Goal: Task Accomplishment & Management: Manage account settings

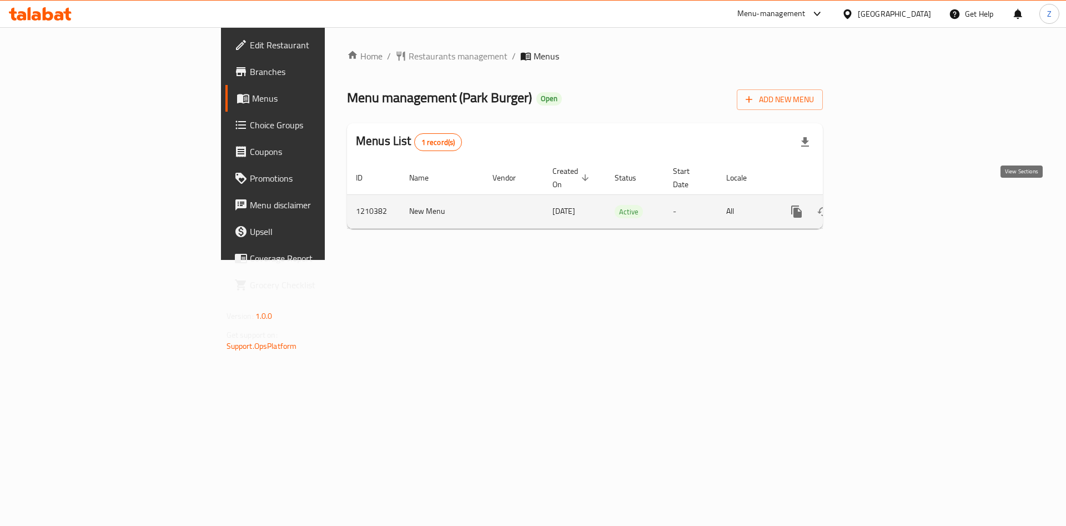
click at [882, 207] on icon "enhanced table" at bounding box center [877, 212] width 10 height 10
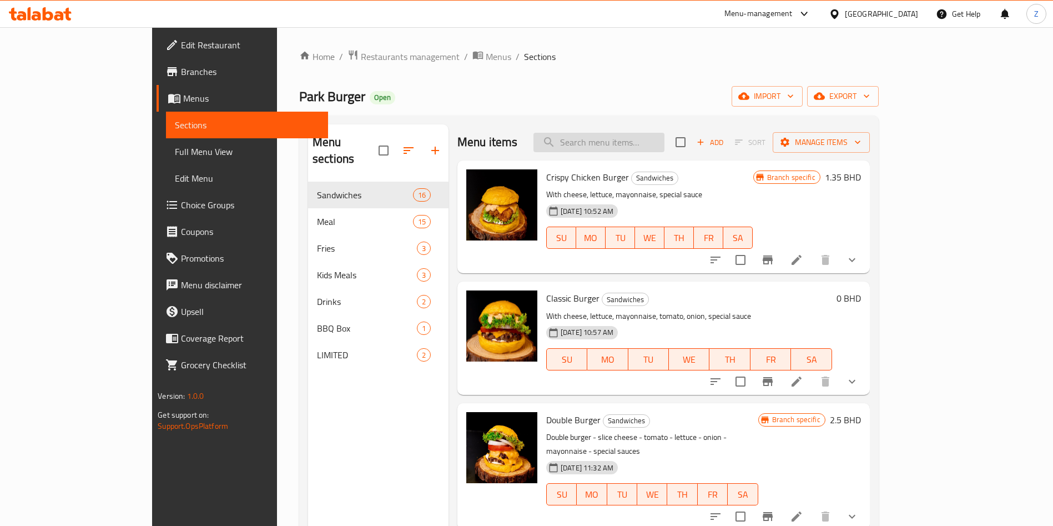
click at [645, 145] on input "search" at bounding box center [599, 142] width 131 height 19
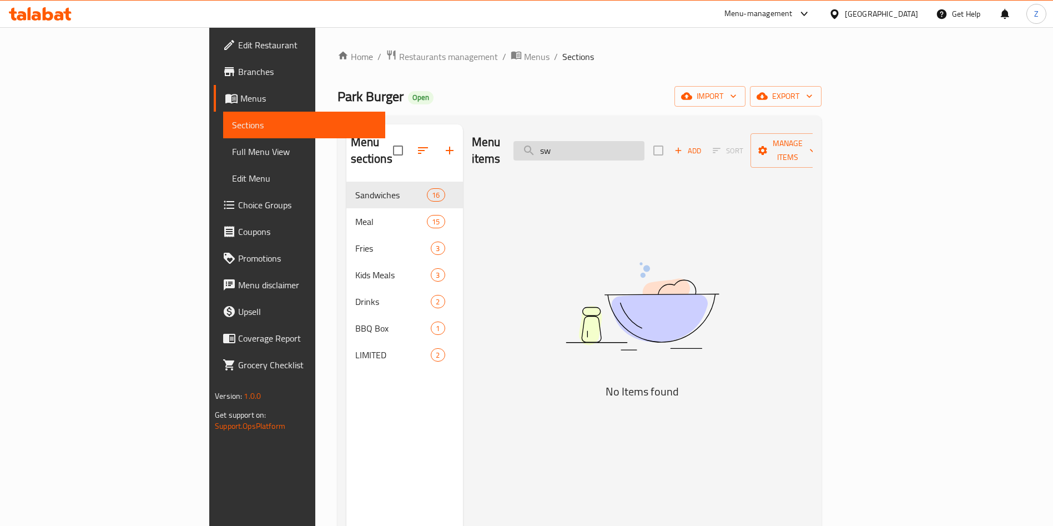
type input "s"
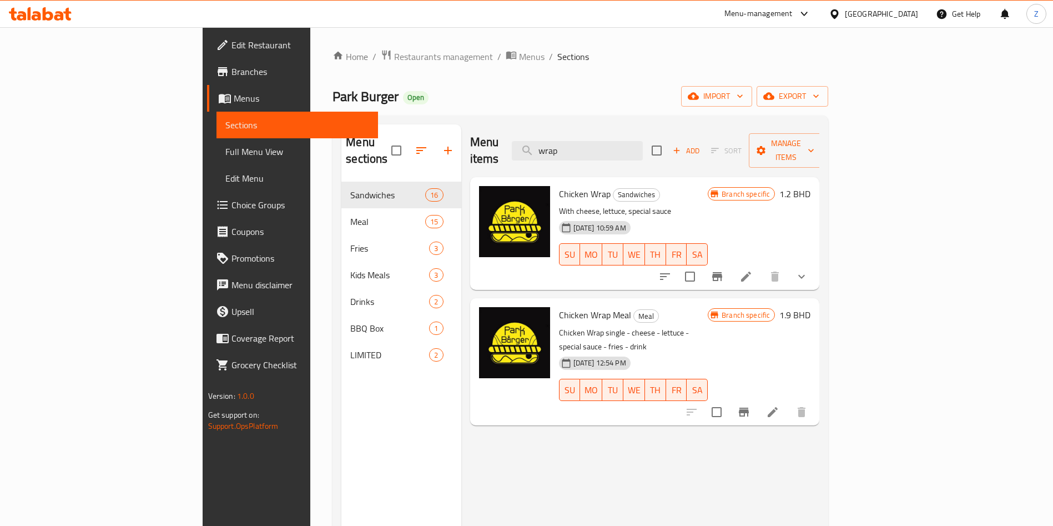
click at [559, 306] on span "Chicken Wrap Meal" at bounding box center [595, 314] width 72 height 17
copy h6 "Chicken Wrap Meal"
click at [820, 463] on div "Menu items wrap Add Sort Manage items Chicken Wrap Sandwiches With cheese, lett…" at bounding box center [640, 387] width 359 height 526
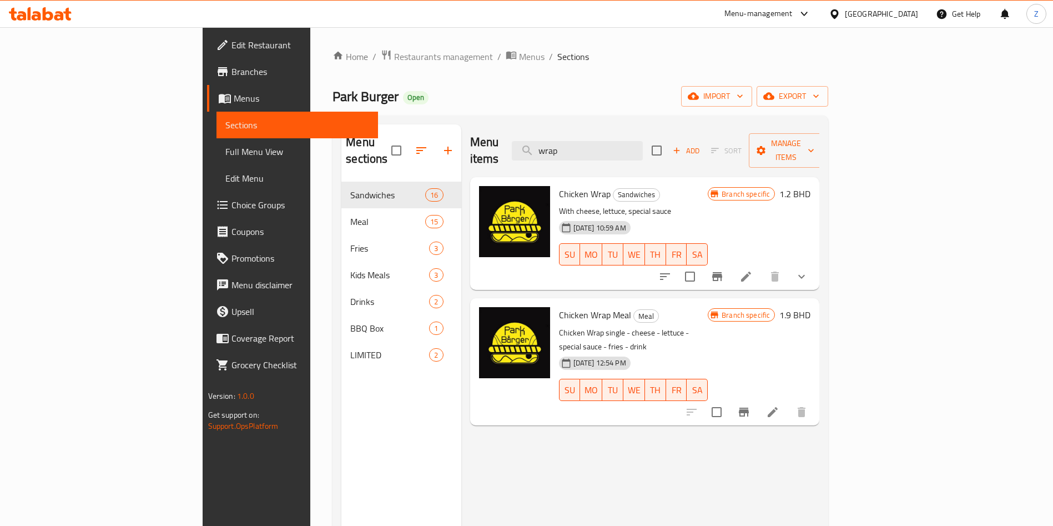
drag, startPoint x: 777, startPoint y: 472, endPoint x: 772, endPoint y: 434, distance: 38.1
click at [777, 472] on div "Menu items wrap Add Sort Manage items Chicken Wrap Sandwiches With cheese, lett…" at bounding box center [640, 387] width 359 height 526
drag, startPoint x: 586, startPoint y: 131, endPoint x: 541, endPoint y: 128, distance: 45.1
click at [545, 128] on div "Menu items wrap Add Sort Manage items" at bounding box center [645, 150] width 350 height 53
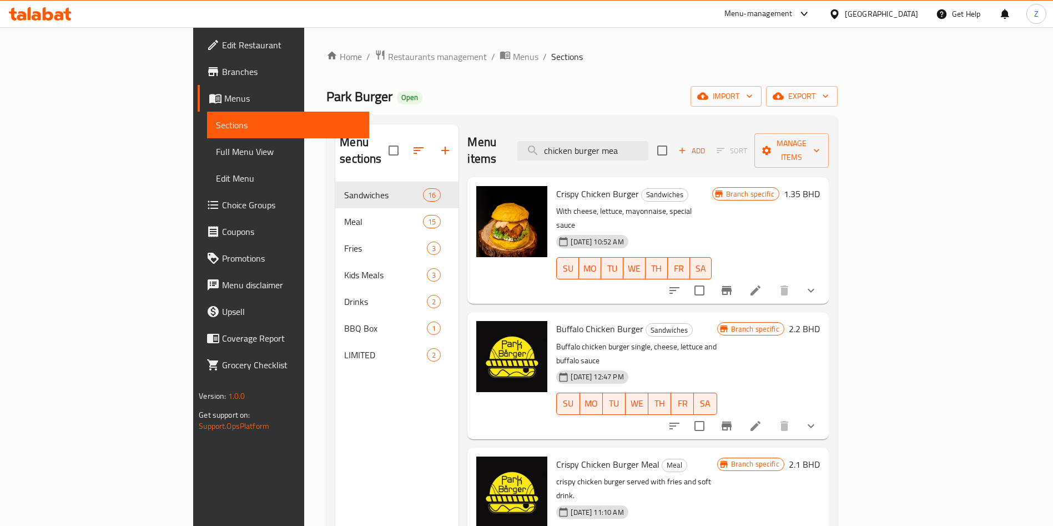
type input "chicken burger meal"
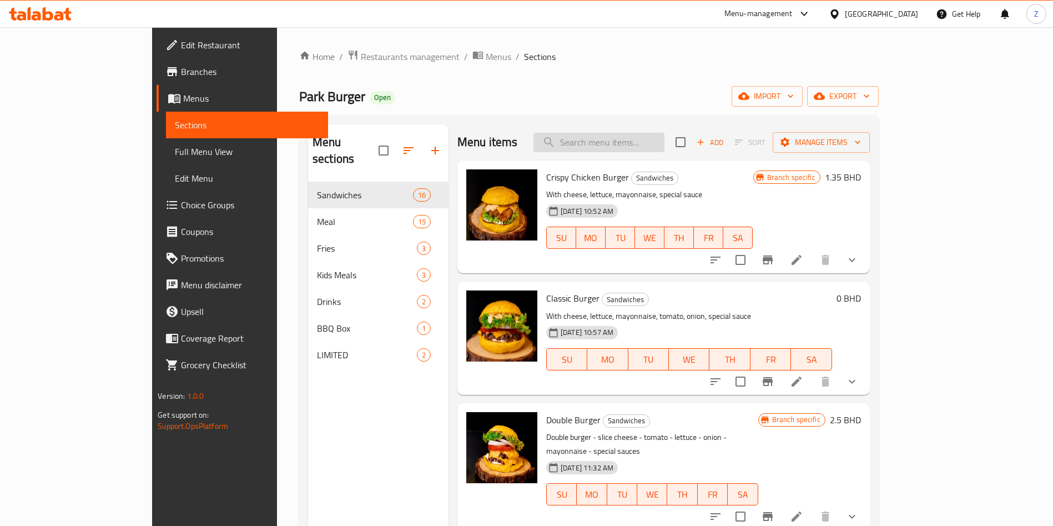
click at [641, 127] on div "Menu items Add Sort Manage items" at bounding box center [664, 142] width 413 height 36
click at [628, 142] on input "search" at bounding box center [599, 142] width 131 height 19
paste input "Classic Burger Meal"
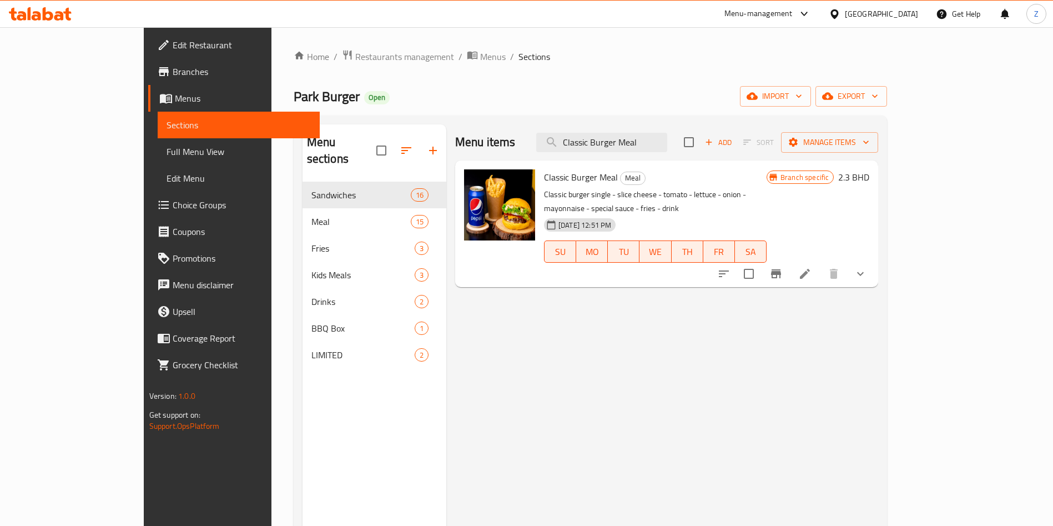
type input "Classic Burger Meal"
click at [876, 365] on div "Menu items Classic Burger Meal Add Sort Manage items Classic Burger Meal Meal C…" at bounding box center [662, 387] width 432 height 526
click at [781, 269] on icon "Branch-specific-item" at bounding box center [776, 273] width 10 height 9
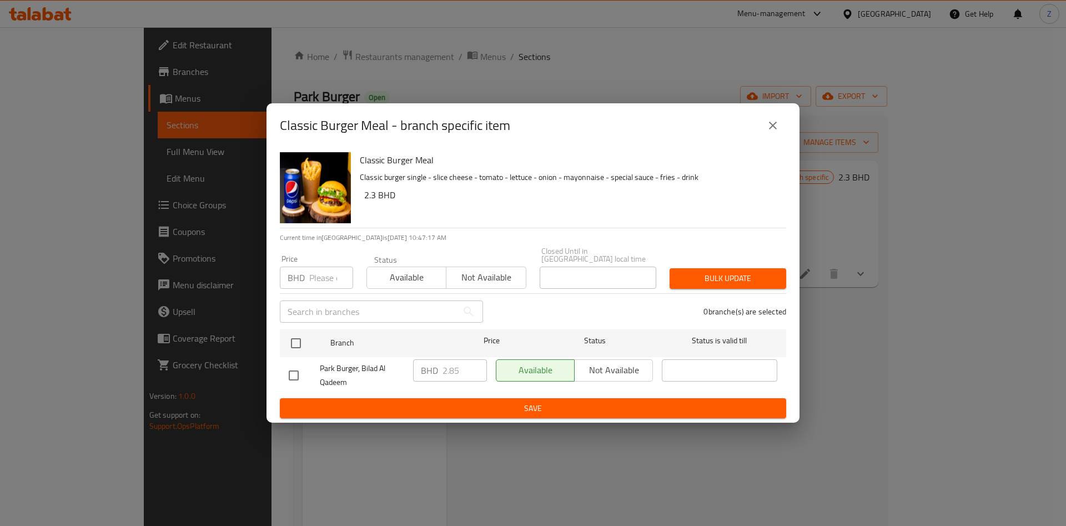
click at [440, 366] on div "BHD 2.85 ​" at bounding box center [450, 370] width 74 height 22
click at [768, 117] on button "close" at bounding box center [773, 125] width 27 height 27
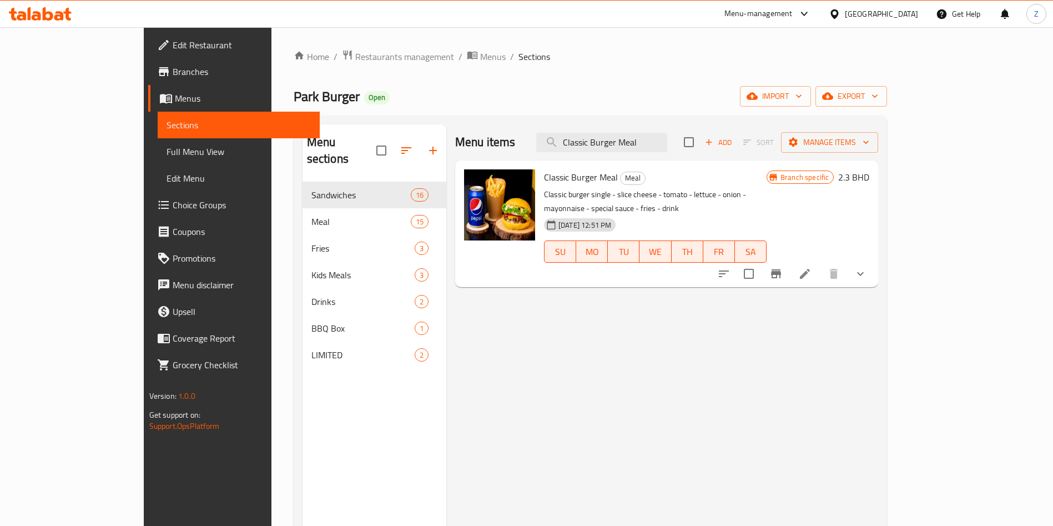
drag, startPoint x: 808, startPoint y: 355, endPoint x: 688, endPoint y: 160, distance: 228.4
click at [808, 355] on div "Menu items Classic Burger Meal Add Sort Manage items Classic Burger Meal Meal C…" at bounding box center [662, 387] width 432 height 526
click at [657, 138] on input "Classic Burger Meal" at bounding box center [601, 142] width 131 height 19
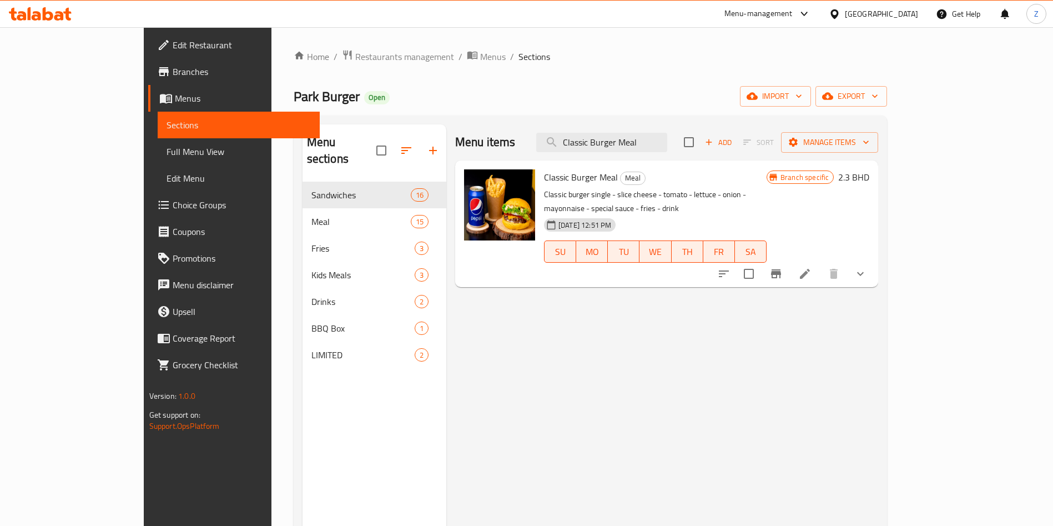
click at [724, 397] on div "Menu items Classic Burger Meal Add Sort Manage items Classic Burger Meal Meal C…" at bounding box center [662, 387] width 432 height 526
click at [561, 190] on p "Classic burger single - slice cheese - tomato - lettuce - onion - mayonnaise - …" at bounding box center [655, 202] width 223 height 28
click at [691, 394] on div "Menu items Classic Burger Meal Add Sort Manage items Classic Burger Meal Meal C…" at bounding box center [662, 387] width 432 height 526
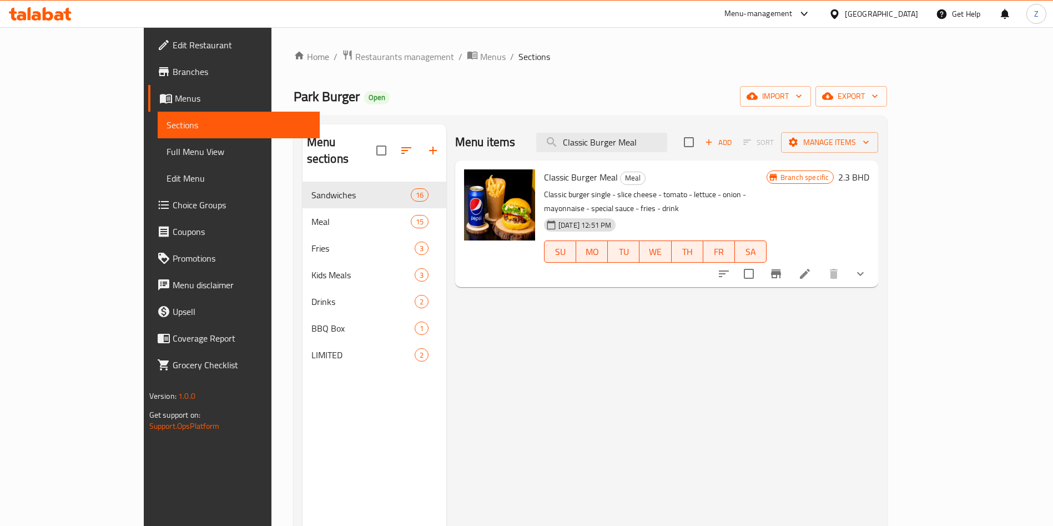
click at [716, 361] on div "Menu items Classic Burger Meal Add Sort Manage items Classic Burger Meal Meal C…" at bounding box center [662, 387] width 432 height 526
click at [783, 438] on div "Menu items Classic Burger Meal Add Sort Manage items Classic Burger Meal Meal C…" at bounding box center [662, 387] width 432 height 526
click at [797, 380] on div "Menu items Classic Burger Meal Add Sort Manage items Classic Burger Meal Meal C…" at bounding box center [662, 387] width 432 height 526
click at [667, 143] on input "Classic Burger Meal" at bounding box center [601, 142] width 131 height 19
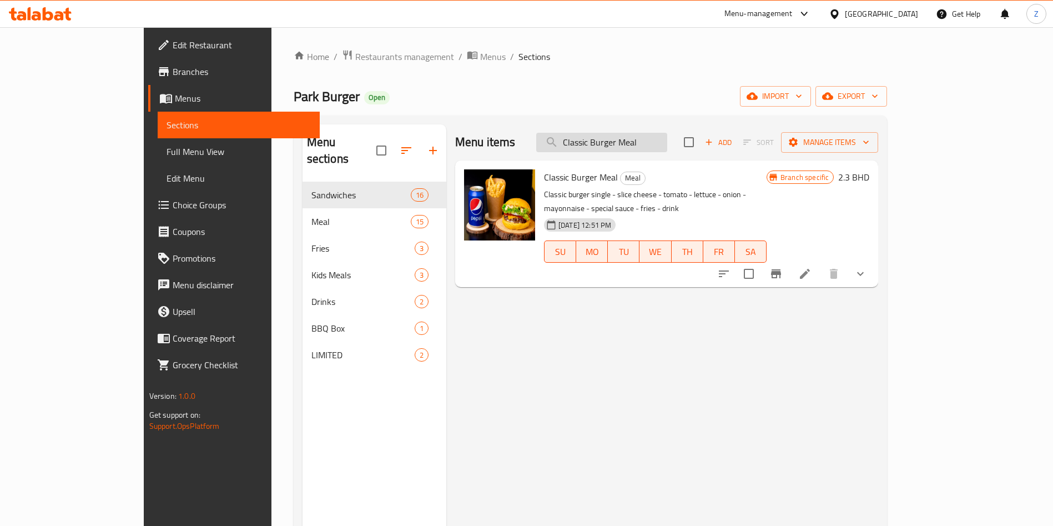
click at [667, 143] on input "Classic Burger Meal" at bounding box center [601, 142] width 131 height 19
click at [355, 50] on span "Restaurants management" at bounding box center [404, 56] width 99 height 13
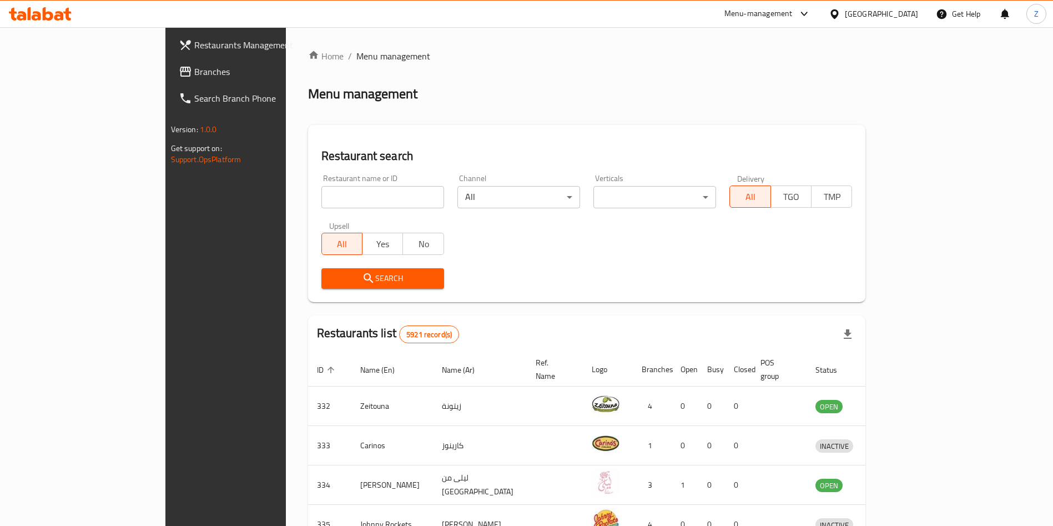
click at [321, 206] on input "search" at bounding box center [382, 197] width 123 height 22
type input "e"
type input "m"
type input "mood rest"
click at [330, 275] on span "Search" at bounding box center [382, 279] width 105 height 14
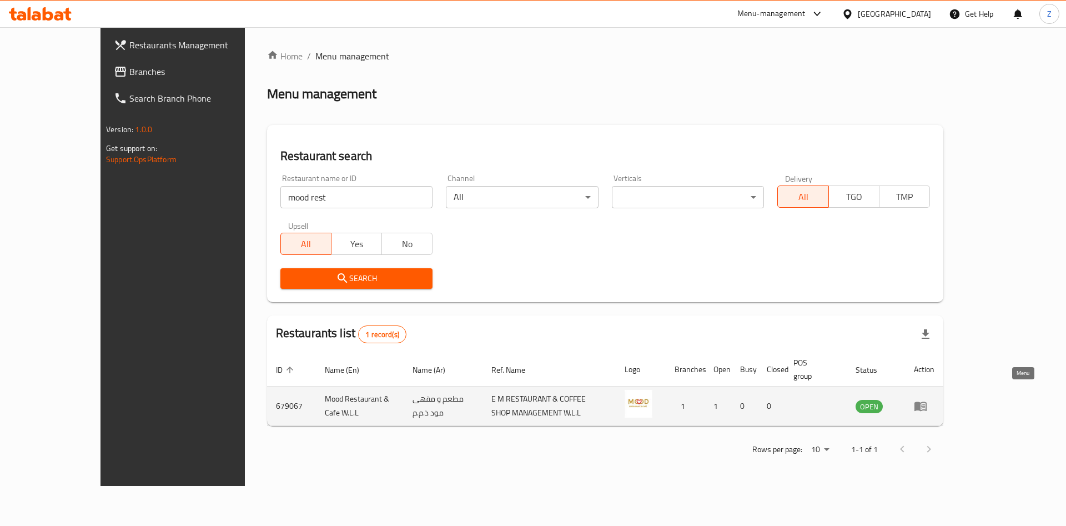
click at [927, 402] on icon "enhanced table" at bounding box center [920, 406] width 12 height 9
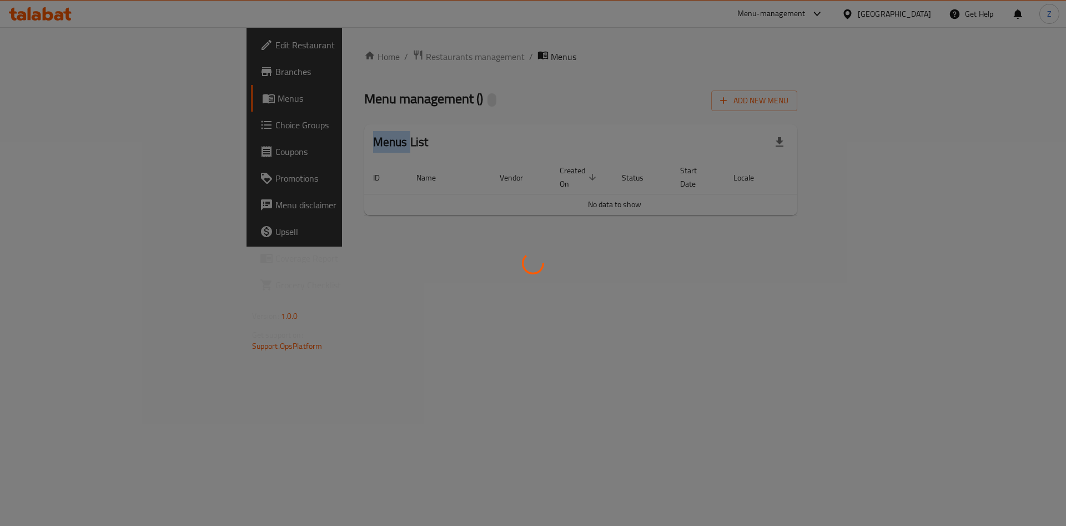
click at [1019, 393] on div at bounding box center [533, 263] width 1066 height 526
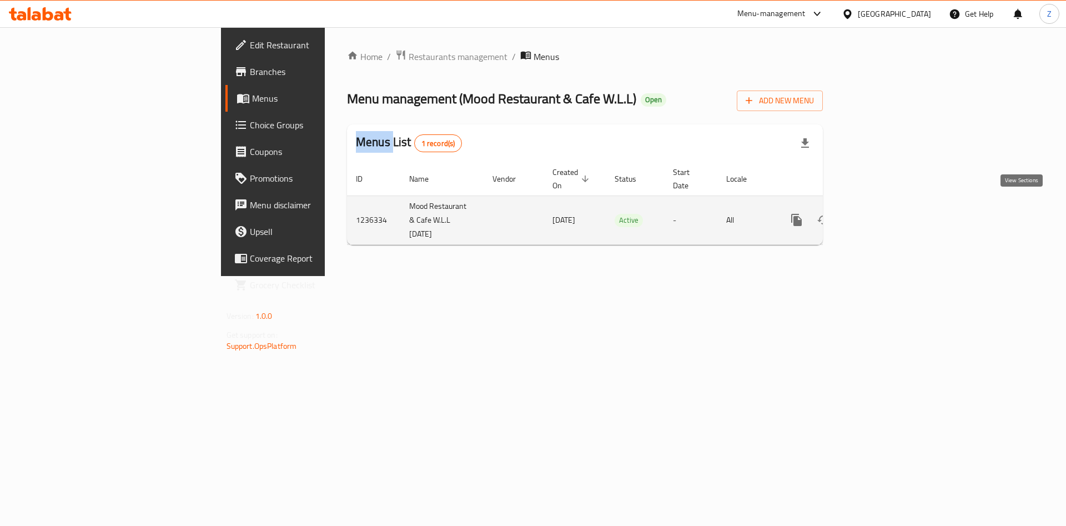
click at [883, 213] on icon "enhanced table" at bounding box center [876, 219] width 13 height 13
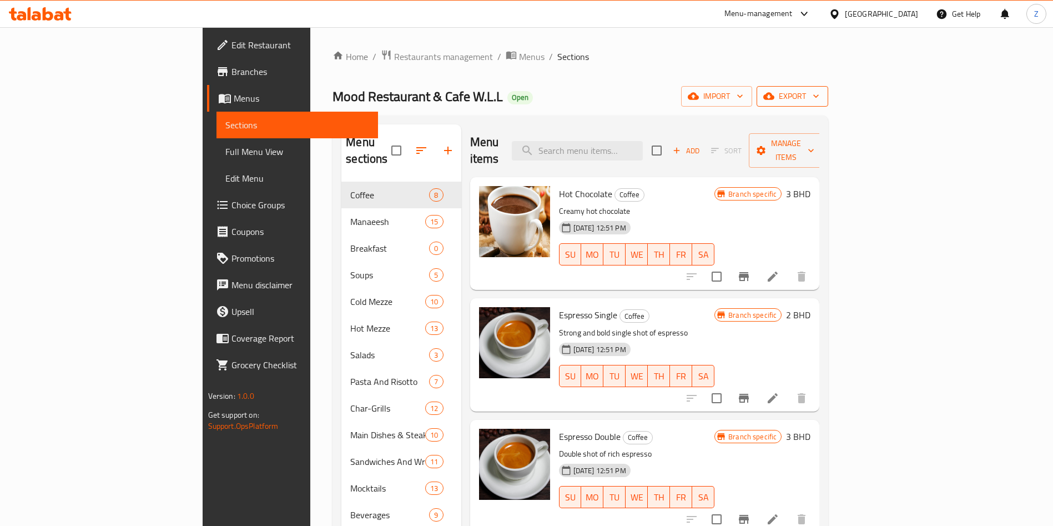
click at [820, 96] on span "export" at bounding box center [793, 96] width 54 height 14
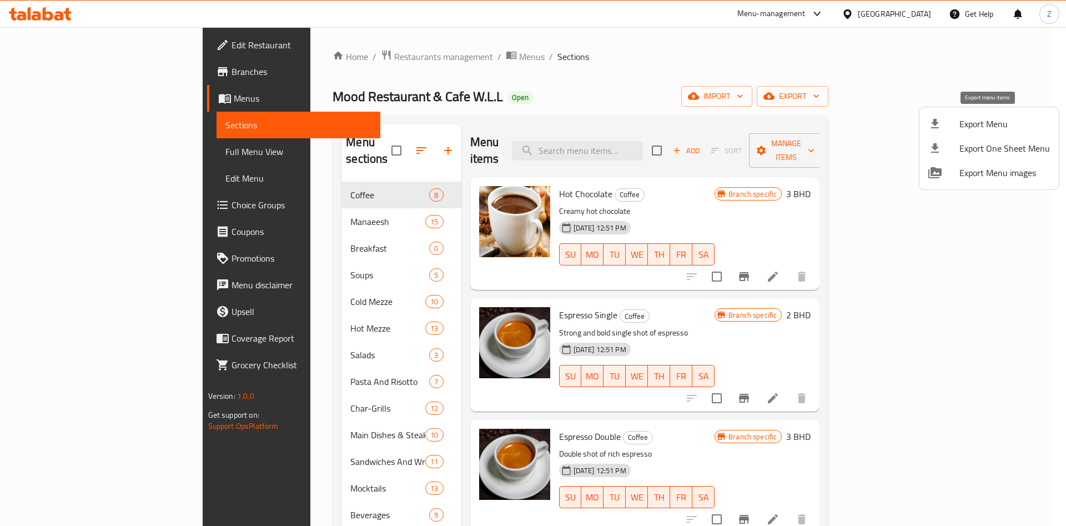
click at [992, 125] on span "Export Menu" at bounding box center [1004, 123] width 91 height 13
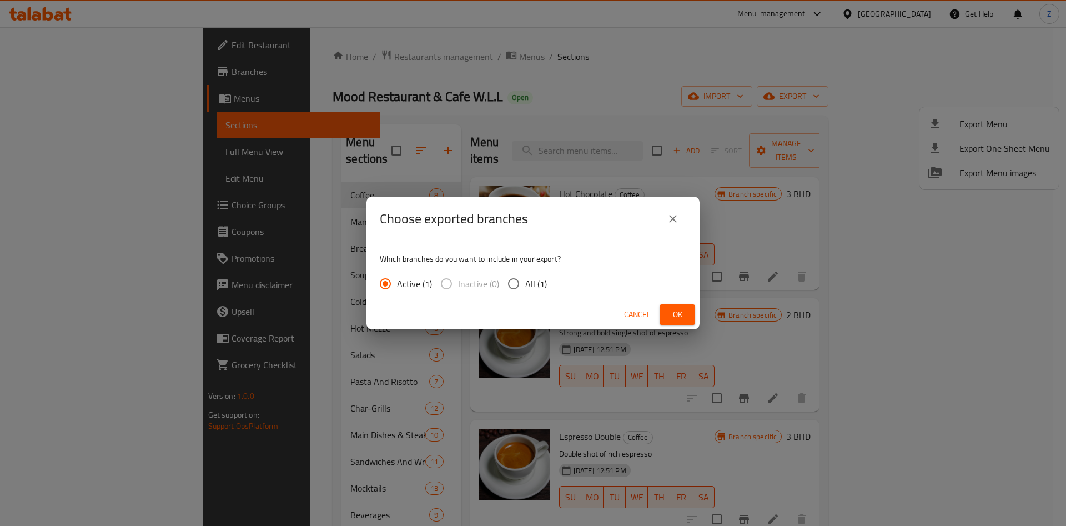
click at [515, 282] on input "All (1)" at bounding box center [513, 283] width 23 height 23
radio input "true"
click at [680, 311] on span "Ok" at bounding box center [677, 315] width 18 height 14
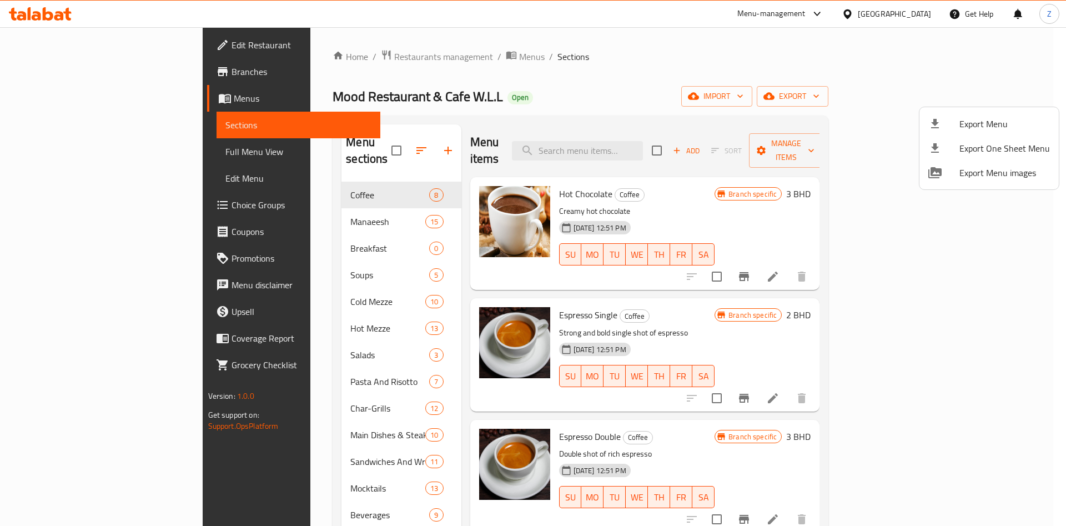
click at [798, 72] on div at bounding box center [533, 263] width 1066 height 526
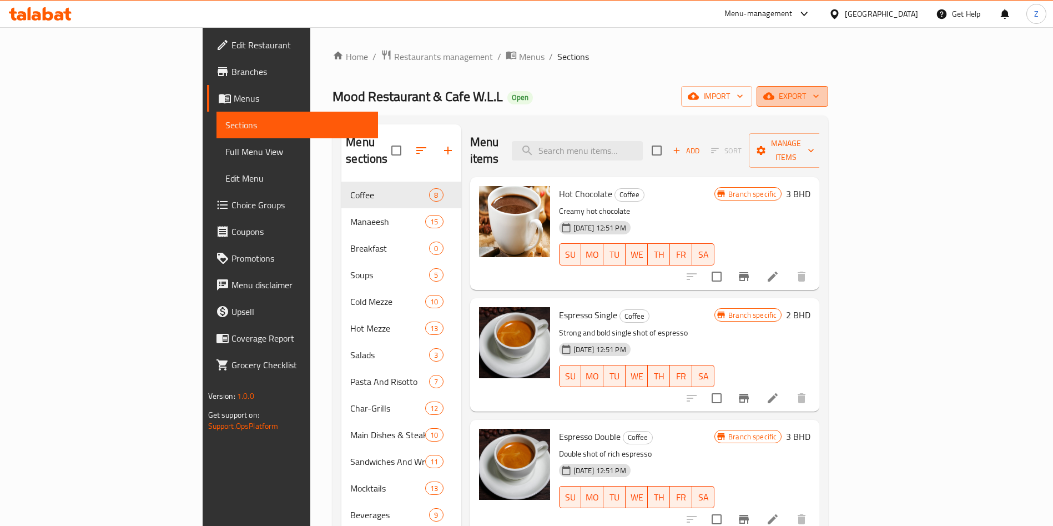
click at [820, 90] on span "export" at bounding box center [793, 96] width 54 height 14
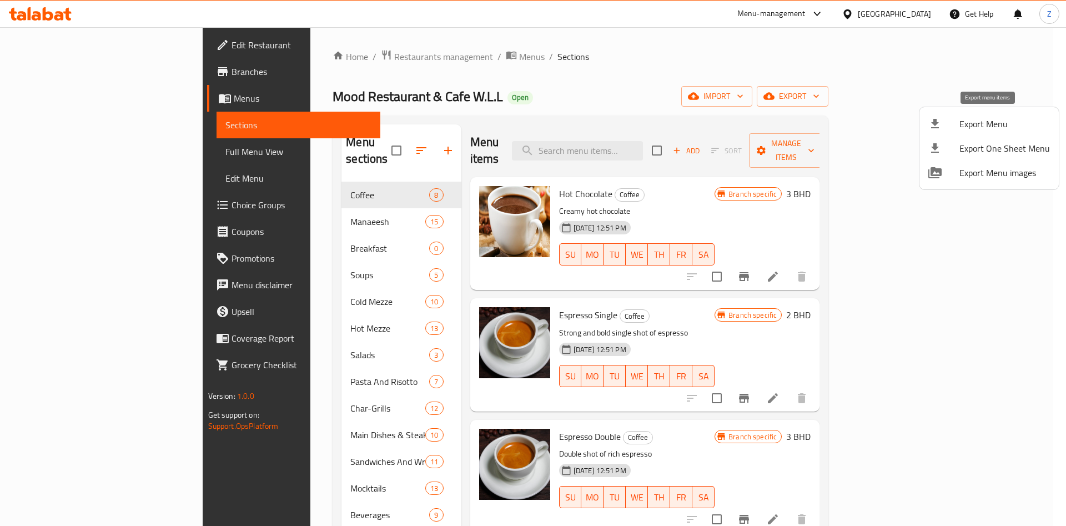
click at [970, 125] on span "Export Menu" at bounding box center [1004, 123] width 91 height 13
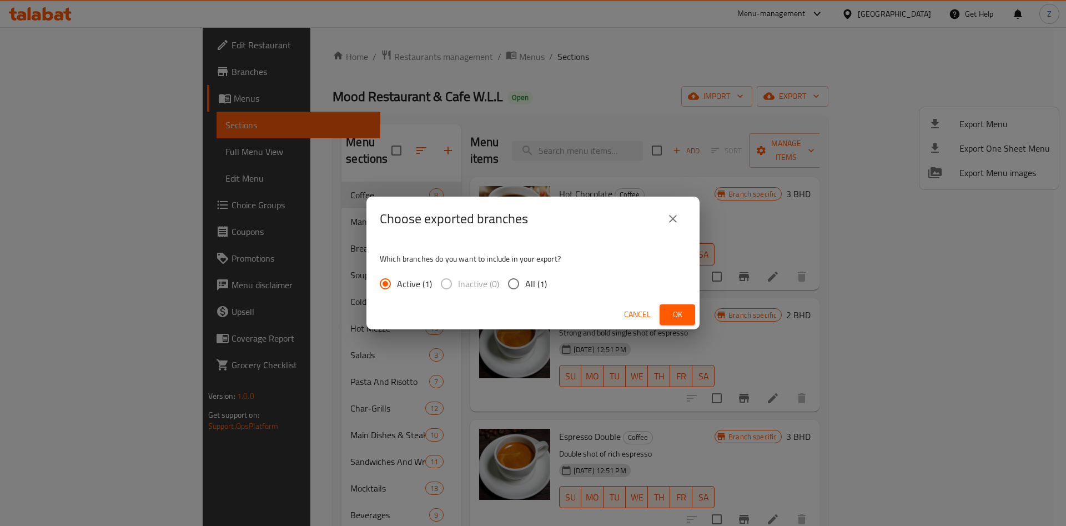
click at [526, 286] on span "All (1)" at bounding box center [536, 283] width 22 height 13
click at [525, 286] on input "All (1)" at bounding box center [513, 283] width 23 height 23
radio input "true"
click at [674, 315] on span "Ok" at bounding box center [677, 315] width 18 height 14
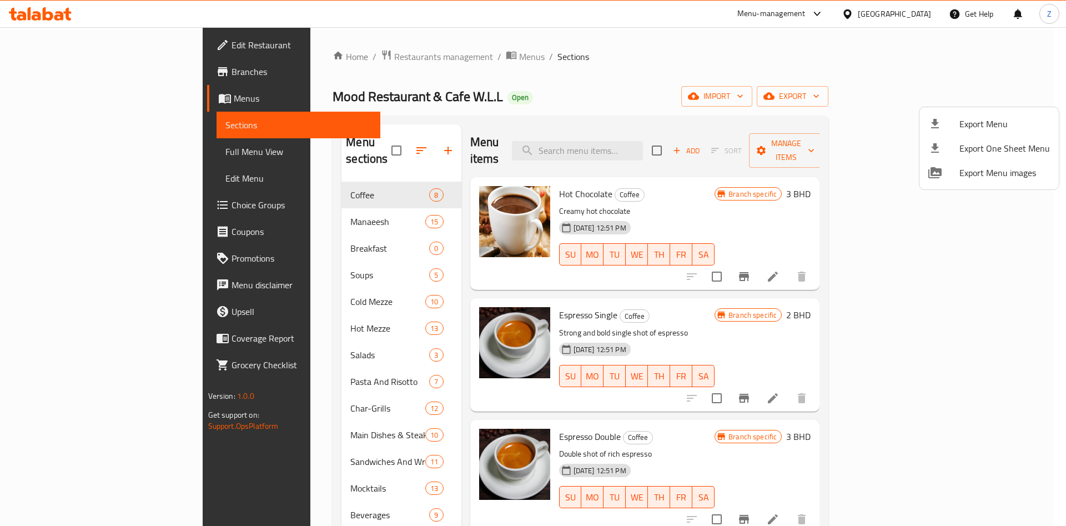
click at [259, 210] on div at bounding box center [533, 263] width 1066 height 526
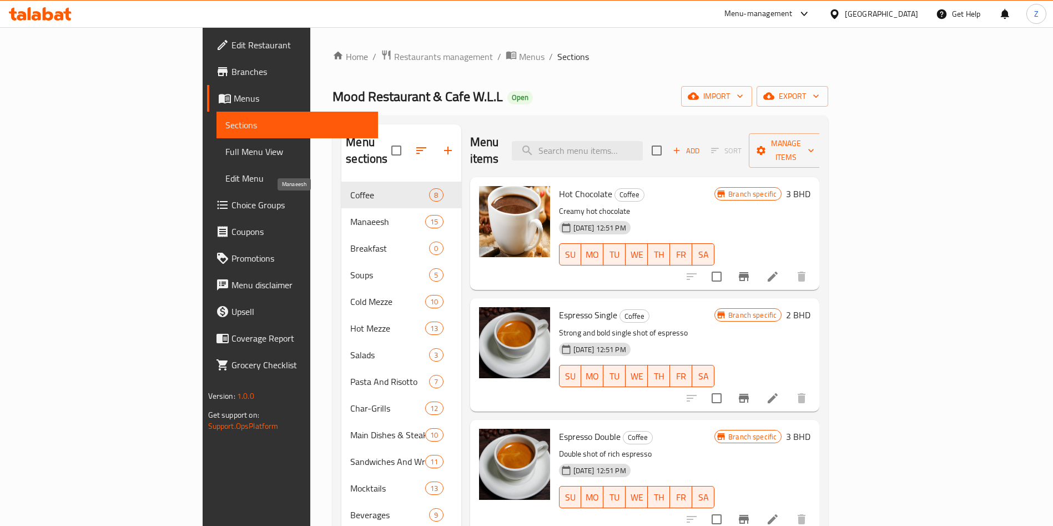
drag, startPoint x: 265, startPoint y: 204, endPoint x: 280, endPoint y: 210, distance: 15.7
click at [350, 215] on span "Manaeesh" at bounding box center [387, 221] width 75 height 13
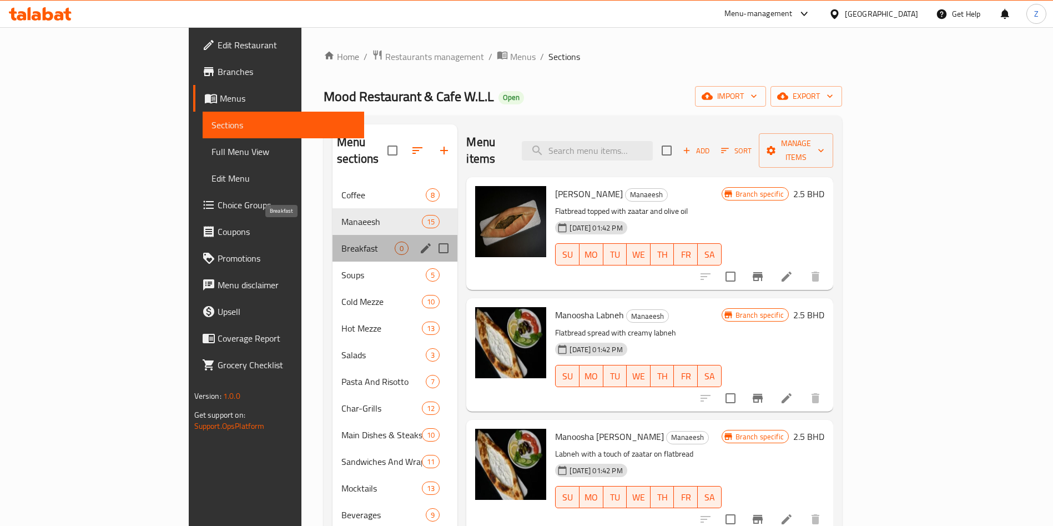
click at [341, 242] on span "Breakfast" at bounding box center [367, 248] width 53 height 13
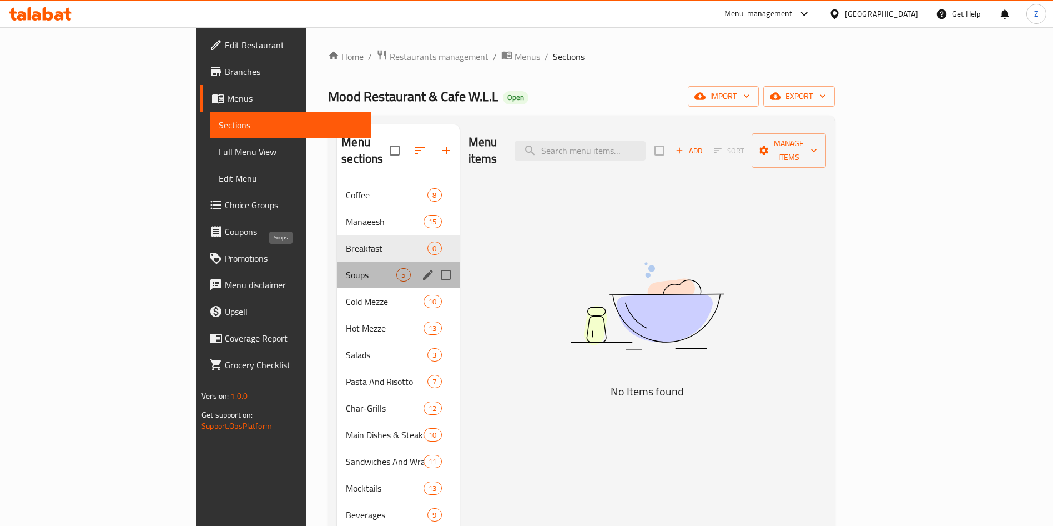
click at [346, 268] on span "Soups" at bounding box center [371, 274] width 51 height 13
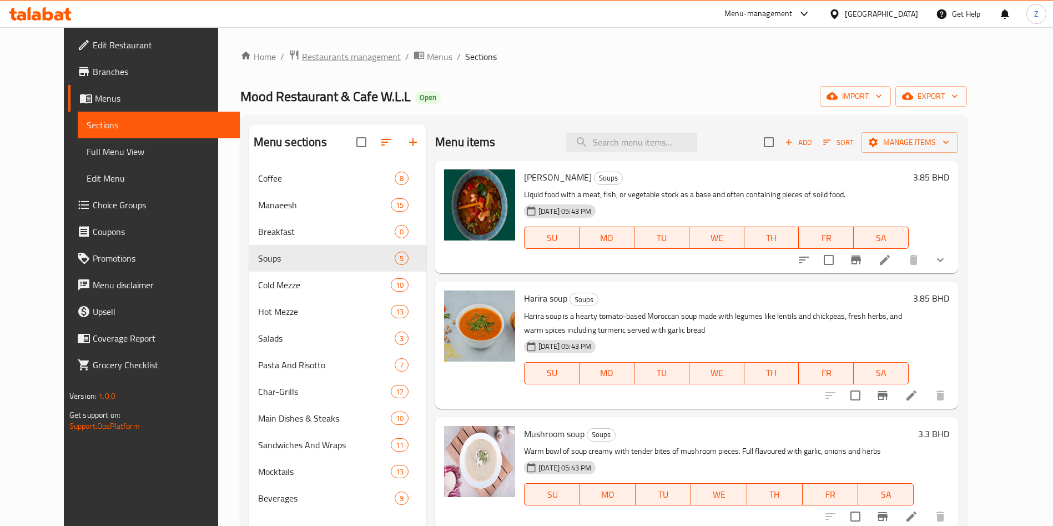
click at [302, 62] on span "Restaurants management" at bounding box center [351, 56] width 99 height 13
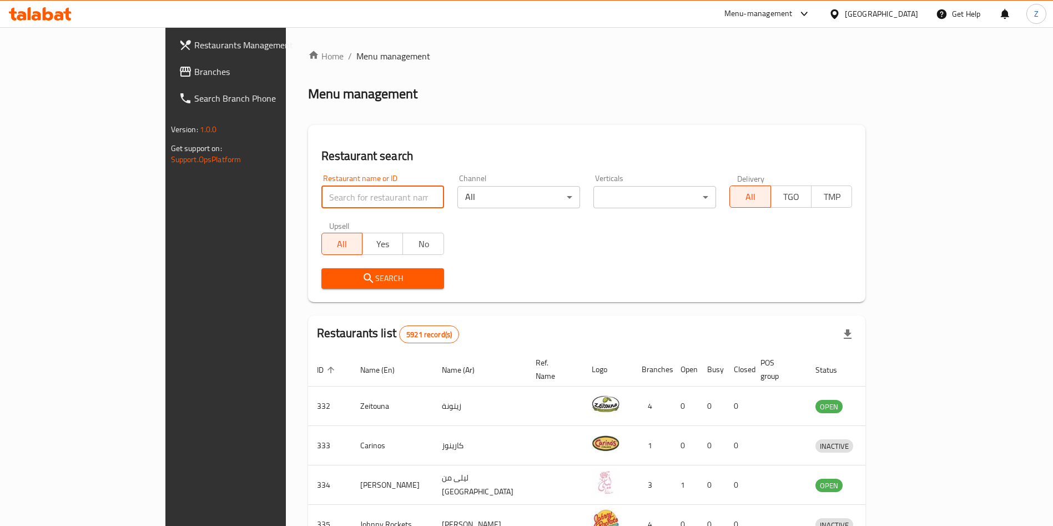
click at [321, 197] on input "search" at bounding box center [382, 197] width 123 height 22
type input "kibda"
click button "Search" at bounding box center [382, 278] width 123 height 21
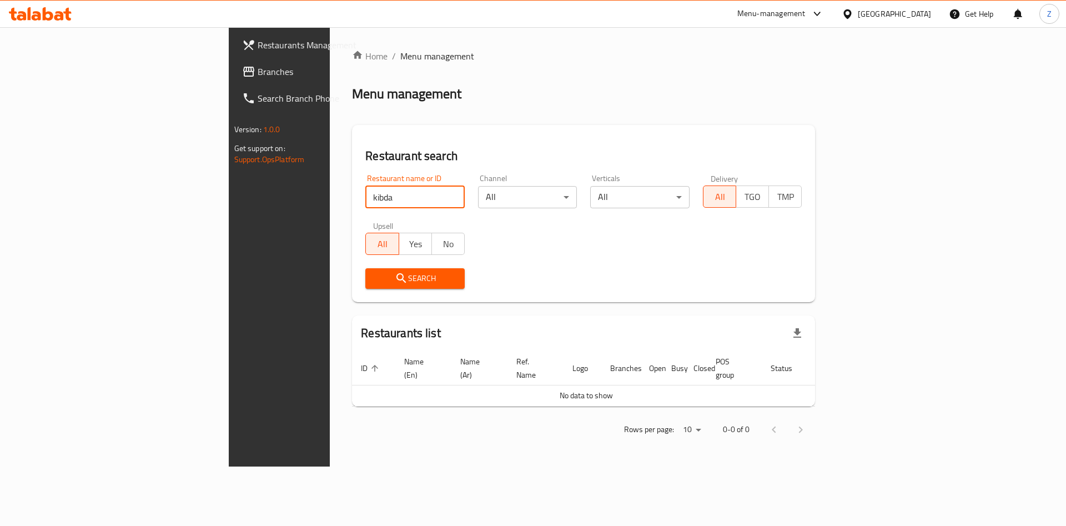
drag, startPoint x: 284, startPoint y: 198, endPoint x: 147, endPoint y: 209, distance: 137.0
click at [229, 209] on div "Restaurants Management Branches Search Branch Phone Version: 1.0.0 Get support …" at bounding box center [533, 246] width 609 height 439
type input "k"
type input "bait alkibda"
click button "Search" at bounding box center [414, 278] width 99 height 21
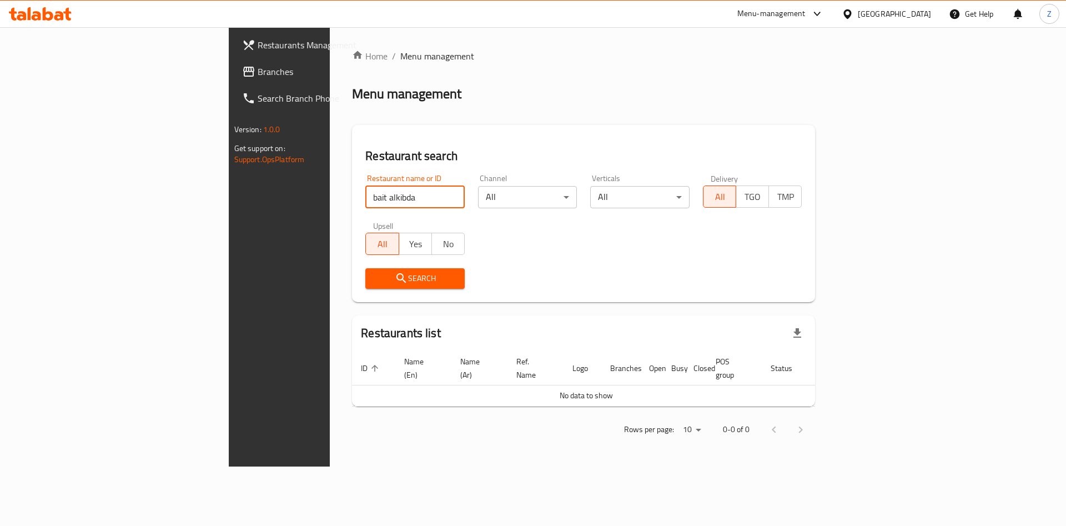
click at [365, 190] on input "bait alkibda" at bounding box center [414, 197] width 99 height 22
click at [462, 93] on div "Menu management" at bounding box center [583, 94] width 463 height 18
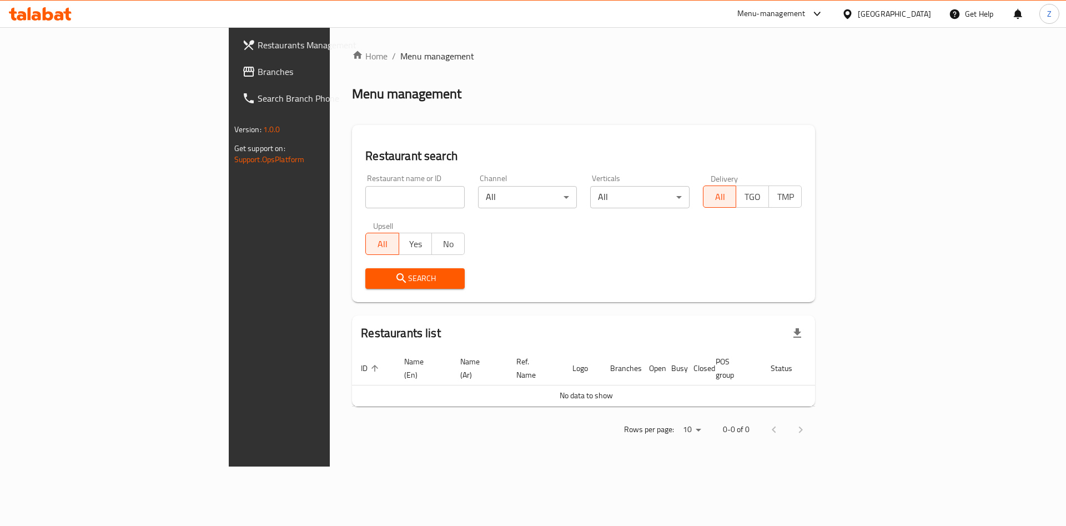
click at [666, 431] on div "Home / Menu management Menu management Restaurant search Restaurant name or ID …" at bounding box center [583, 246] width 507 height 439
click at [584, 388] on span "No data to show" at bounding box center [586, 395] width 53 height 14
drag, startPoint x: 584, startPoint y: 382, endPoint x: 610, endPoint y: 390, distance: 27.8
click at [585, 388] on span "No data to show" at bounding box center [586, 395] width 53 height 14
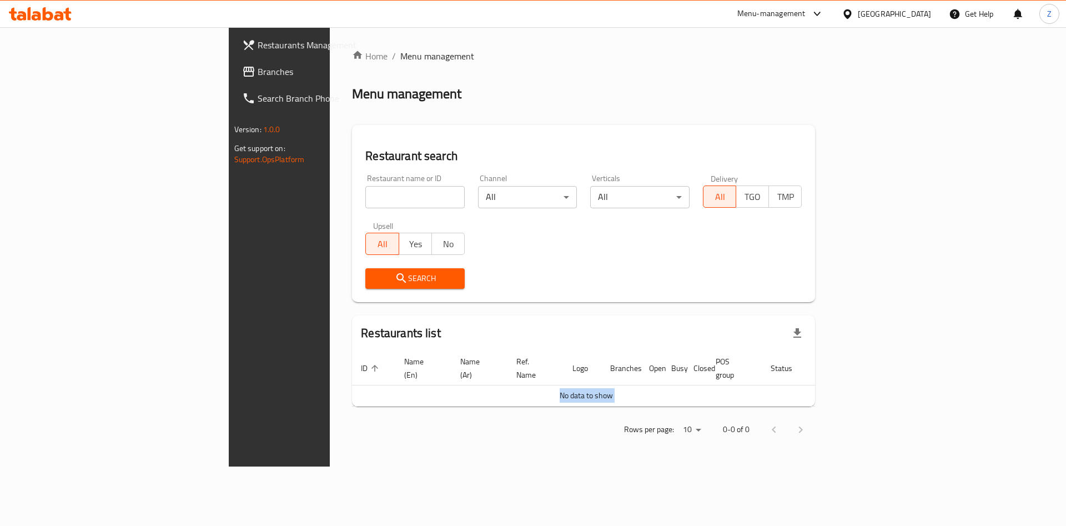
click at [660, 451] on div "Home / Menu management Menu management Restaurant search Restaurant name or ID …" at bounding box center [583, 246] width 507 height 439
click at [581, 388] on span "No data to show" at bounding box center [586, 395] width 53 height 14
click at [698, 466] on div "Home / Menu management Menu management Restaurant search Restaurant name or ID …" at bounding box center [583, 246] width 507 height 439
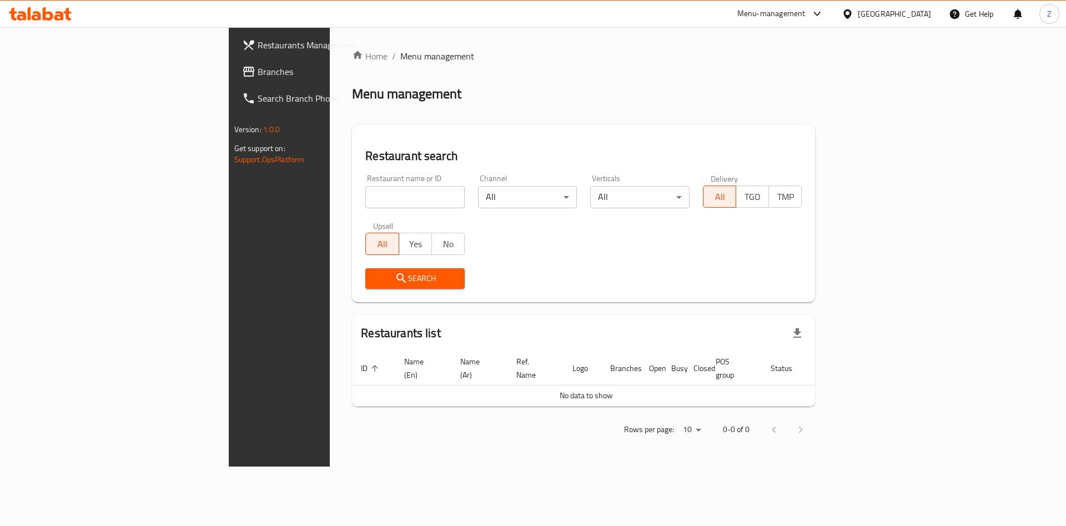
click at [365, 189] on input "search" at bounding box center [414, 197] width 99 height 22
type input "[PERSON_NAME]"
click button "Search" at bounding box center [414, 278] width 99 height 21
click at [365, 196] on input "[PERSON_NAME]" at bounding box center [414, 197] width 99 height 22
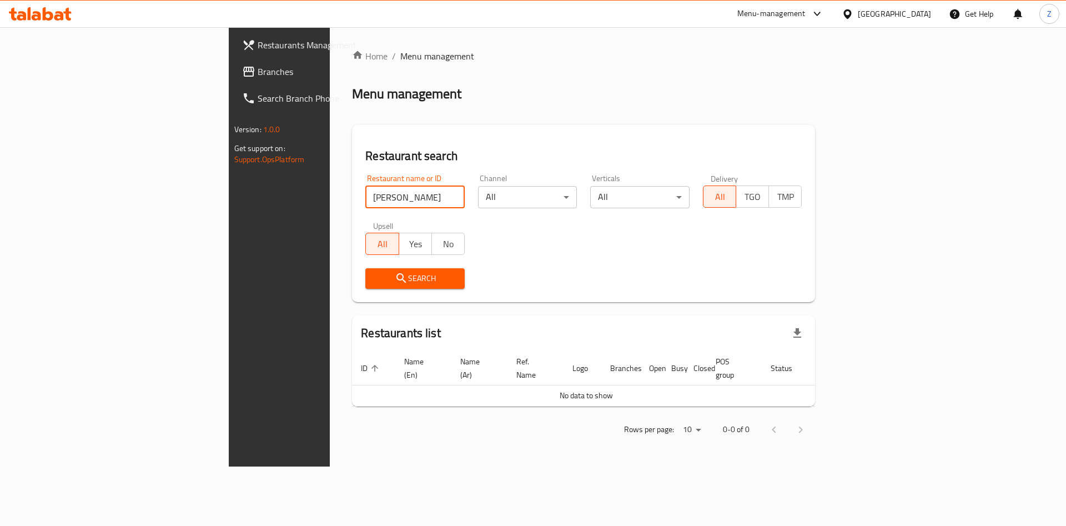
click at [365, 196] on input "[PERSON_NAME]" at bounding box center [414, 197] width 99 height 22
click at [365, 175] on div "Restaurant name or ID Restaurant name or ID" at bounding box center [414, 191] width 99 height 34
click at [365, 189] on input "search" at bounding box center [414, 197] width 99 height 22
type input "[PERSON_NAME]"
click button "Search" at bounding box center [414, 278] width 99 height 21
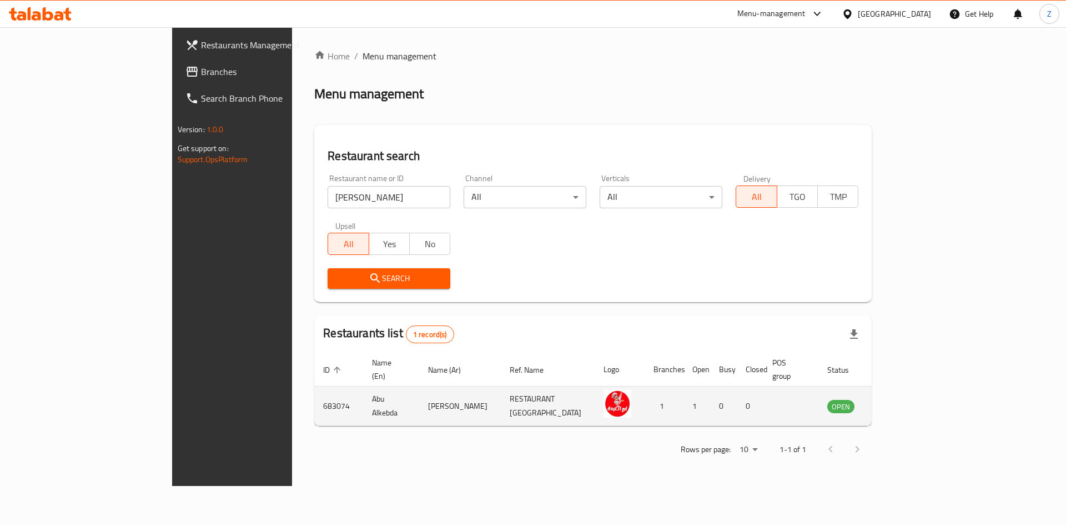
click at [899, 399] on icon "enhanced table" at bounding box center [892, 405] width 13 height 13
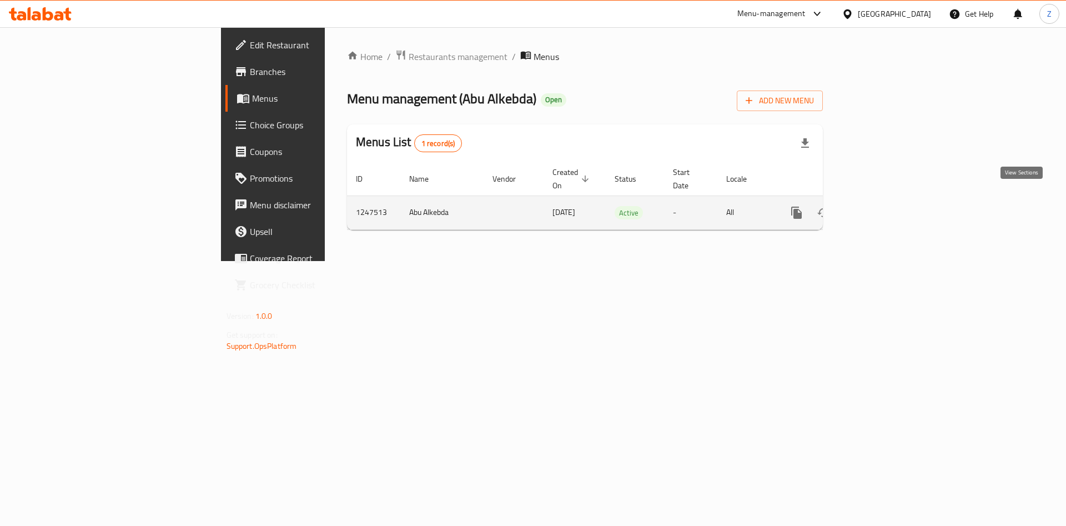
click at [882, 208] on icon "enhanced table" at bounding box center [877, 213] width 10 height 10
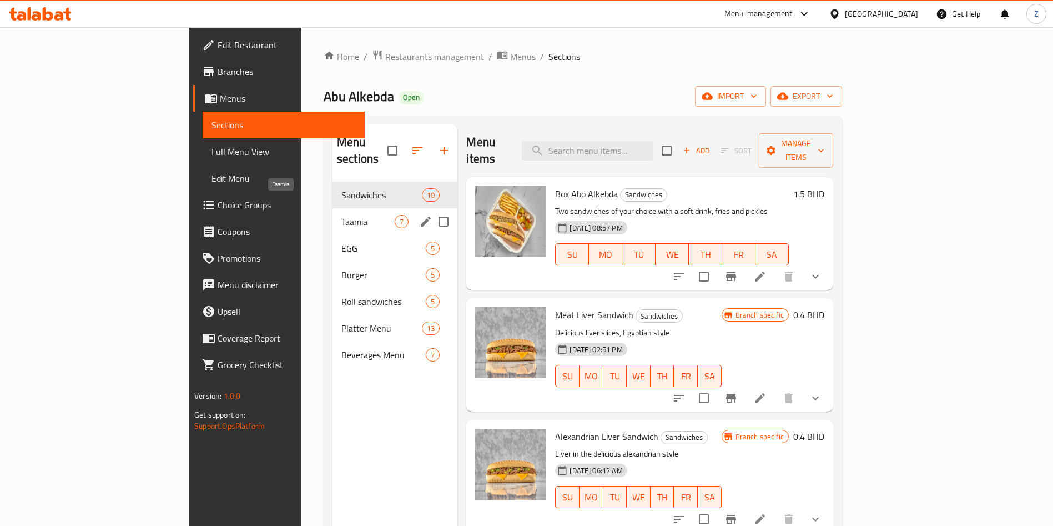
click at [341, 215] on span "Taamia" at bounding box center [367, 221] width 53 height 13
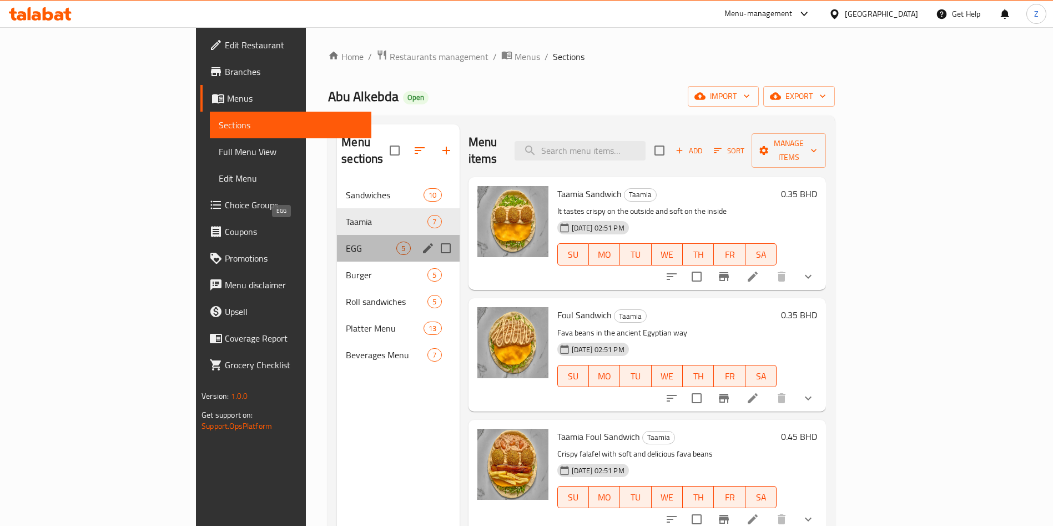
click at [346, 242] on span "EGG" at bounding box center [371, 248] width 51 height 13
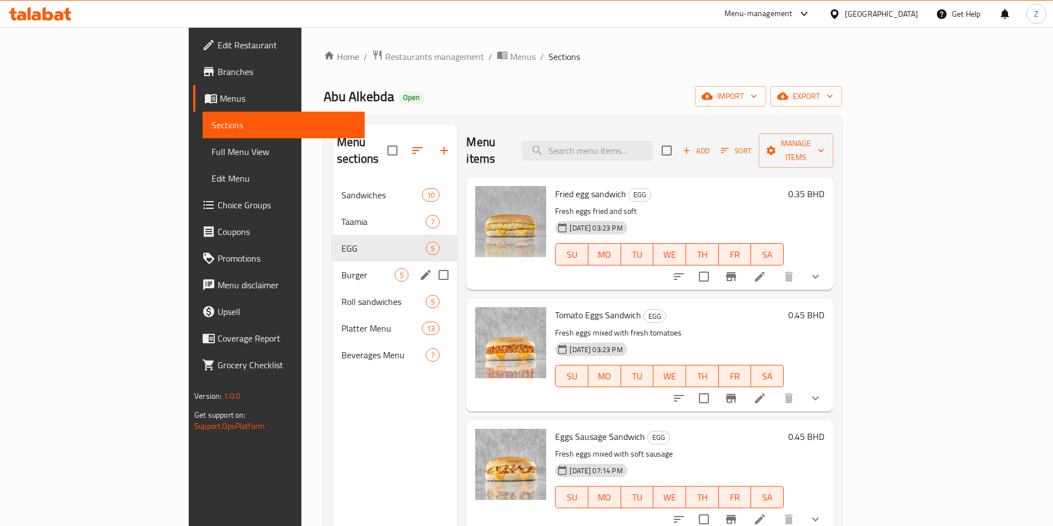
click at [333, 268] on div "Burger 5" at bounding box center [395, 275] width 125 height 27
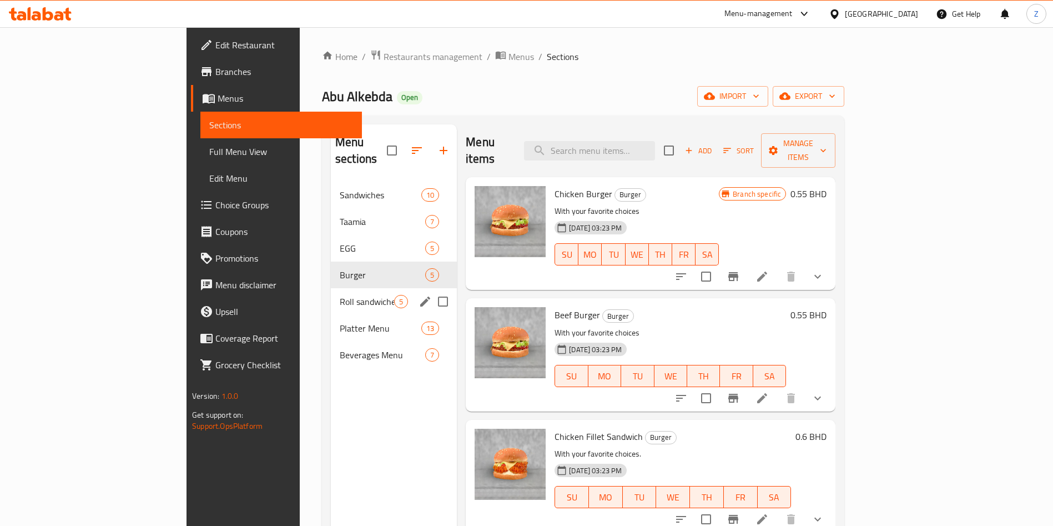
click at [340, 295] on span "Roll sandwiches" at bounding box center [367, 301] width 54 height 13
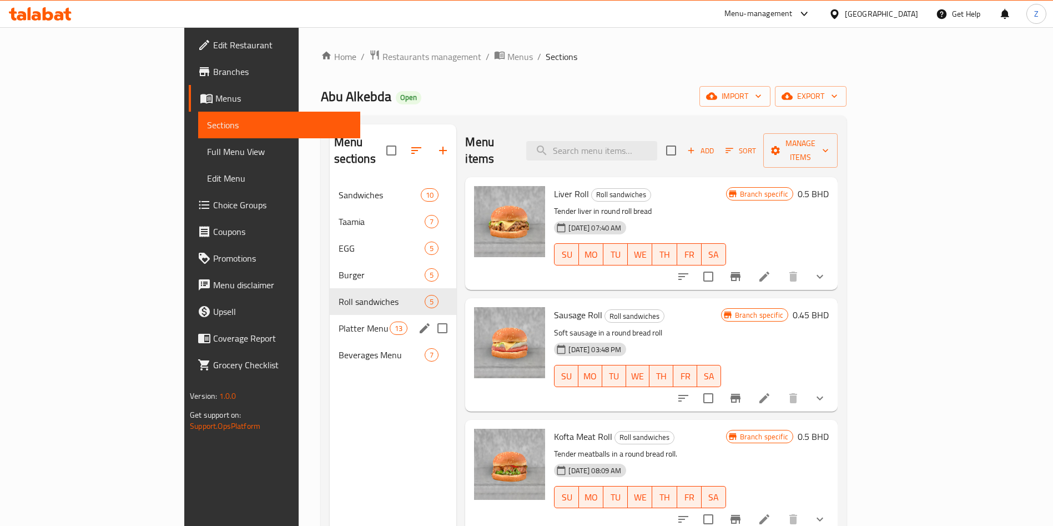
click at [339, 321] on span "Platter Menu" at bounding box center [365, 327] width 52 height 13
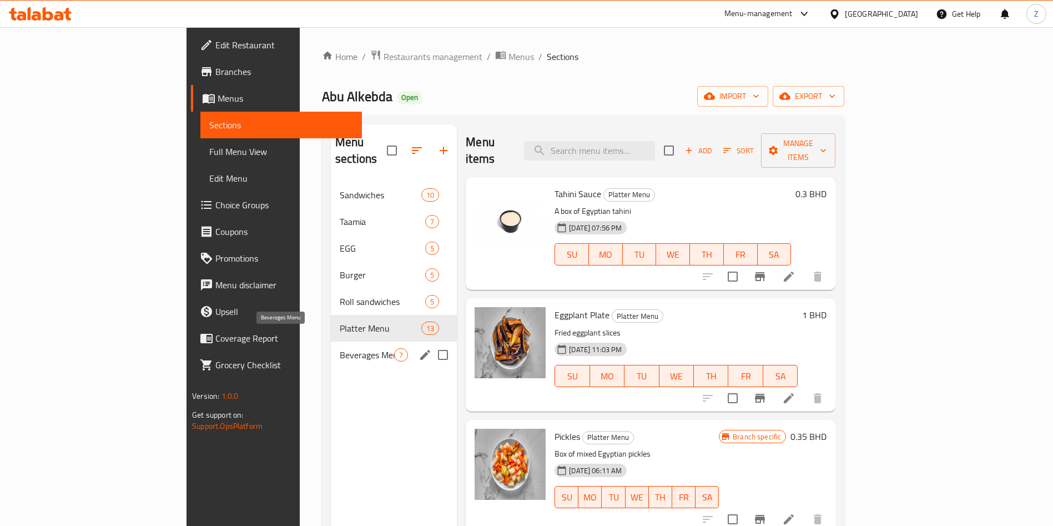
click at [340, 348] on span "Beverages Menu" at bounding box center [367, 354] width 54 height 13
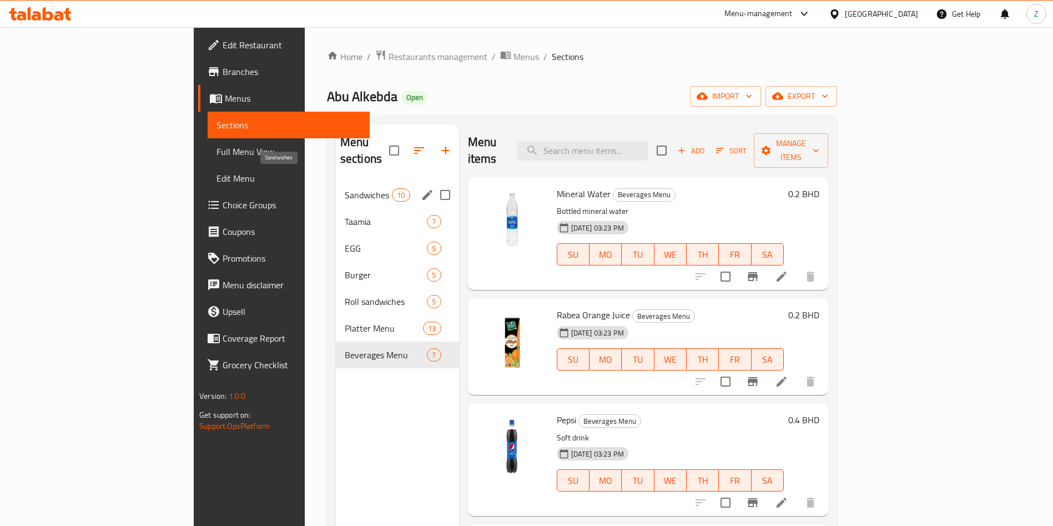
click at [345, 188] on span "Sandwiches" at bounding box center [368, 194] width 47 height 13
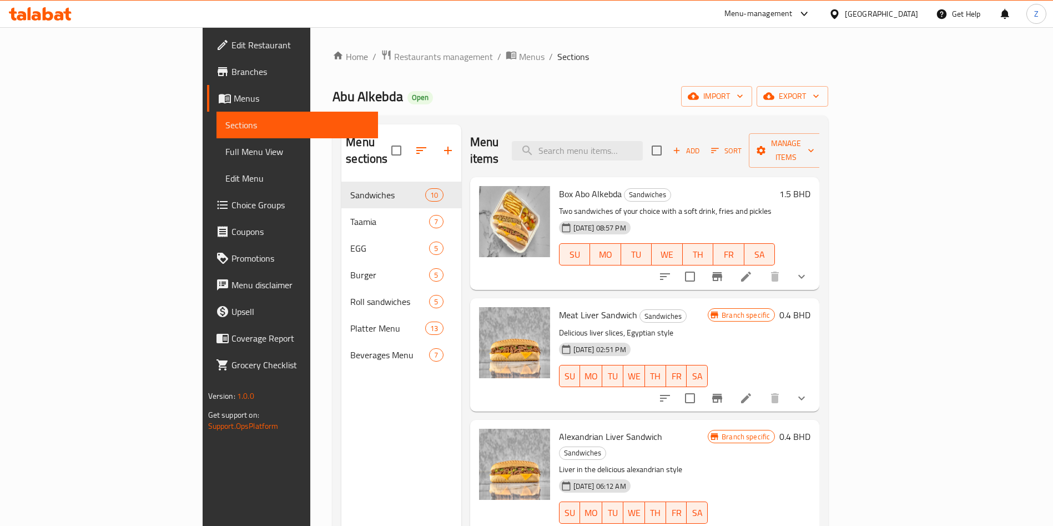
drag, startPoint x: 773, startPoint y: 78, endPoint x: 720, endPoint y: 110, distance: 62.8
click at [773, 78] on div "Home / Restaurants management / Menus / Sections Abu Alkebda Open import export…" at bounding box center [581, 354] width 496 height 610
click at [643, 143] on input "search" at bounding box center [577, 150] width 131 height 19
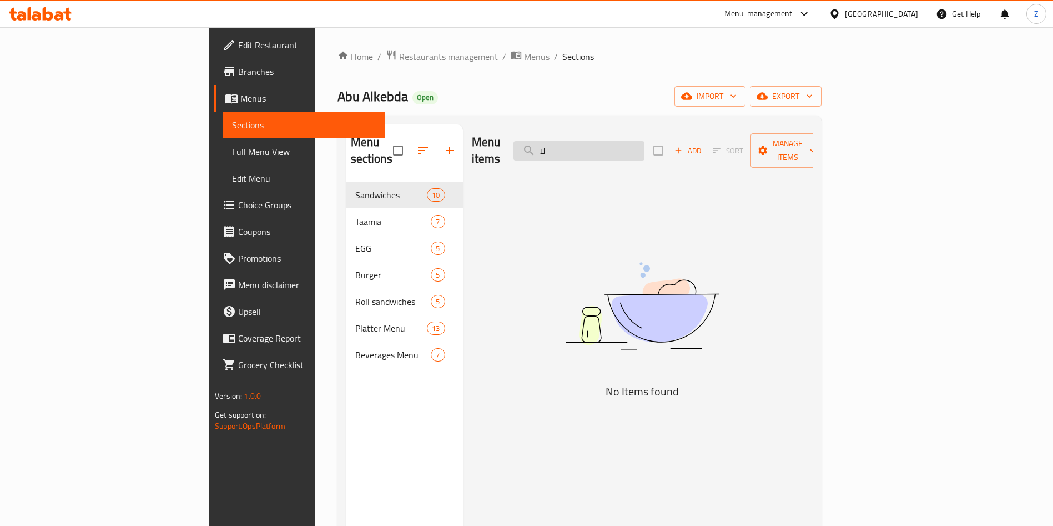
type input "ل"
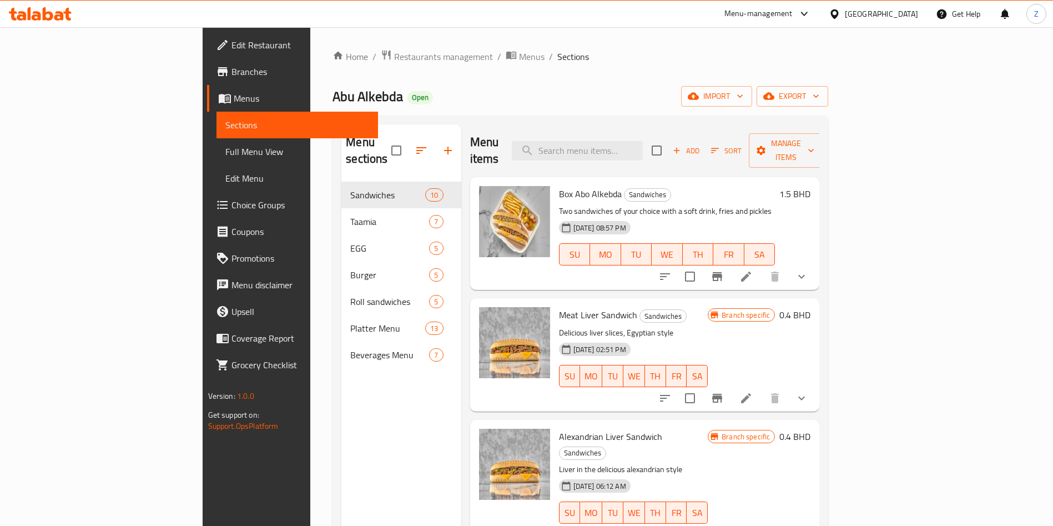
drag, startPoint x: 828, startPoint y: 63, endPoint x: 878, endPoint y: 3, distance: 78.1
click at [828, 63] on ol "Home / Restaurants management / Menus / Sections" at bounding box center [581, 56] width 496 height 14
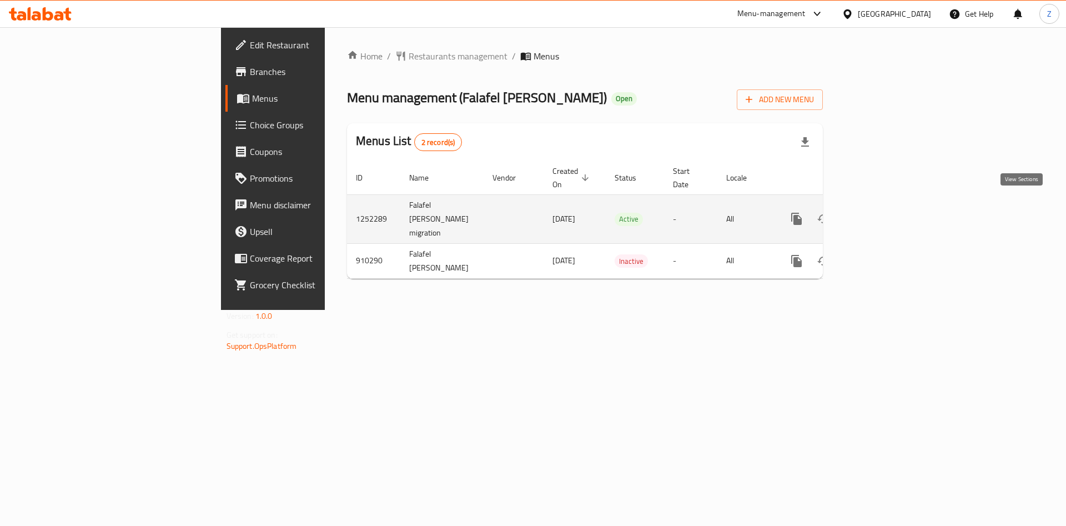
click at [890, 205] on link "enhanced table" at bounding box center [876, 218] width 27 height 27
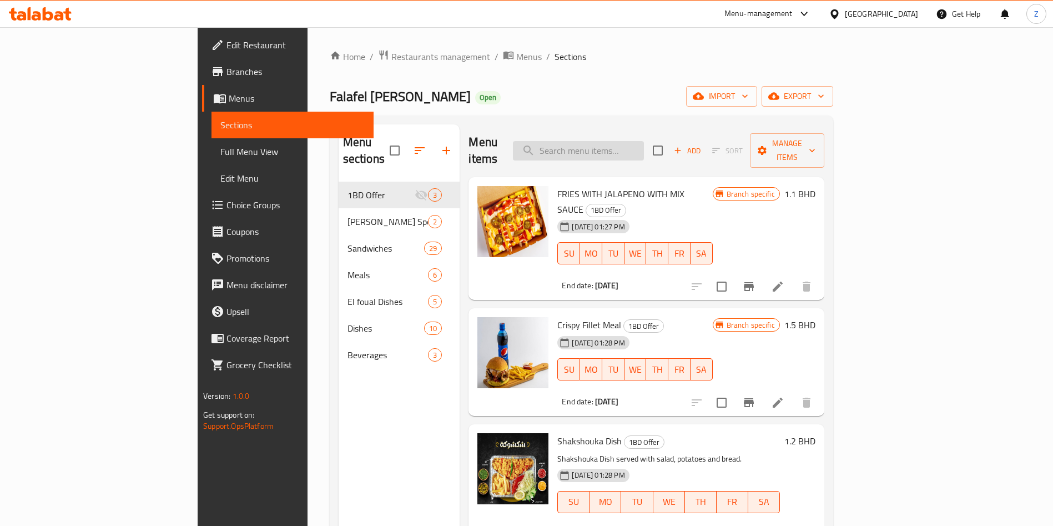
click at [644, 141] on input "search" at bounding box center [578, 150] width 131 height 19
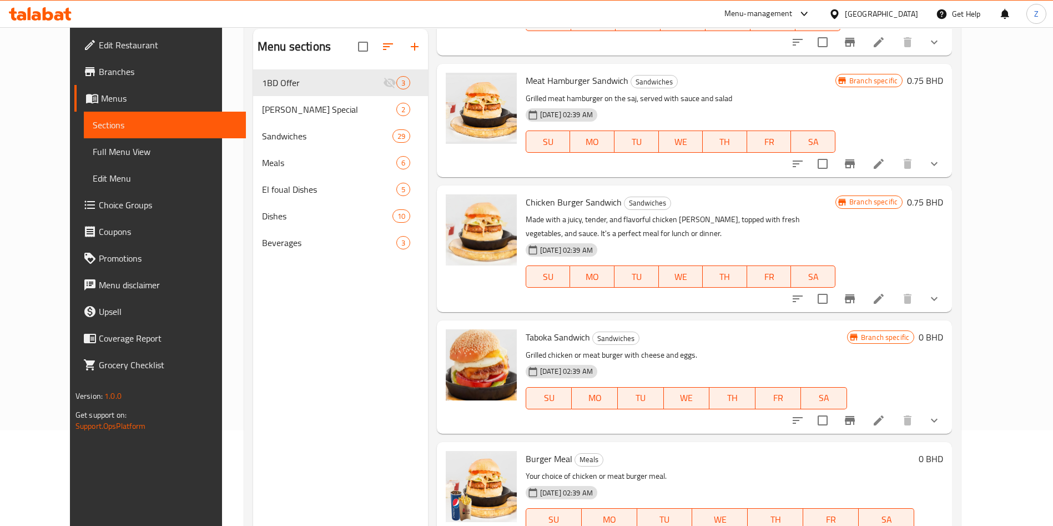
scroll to position [155, 0]
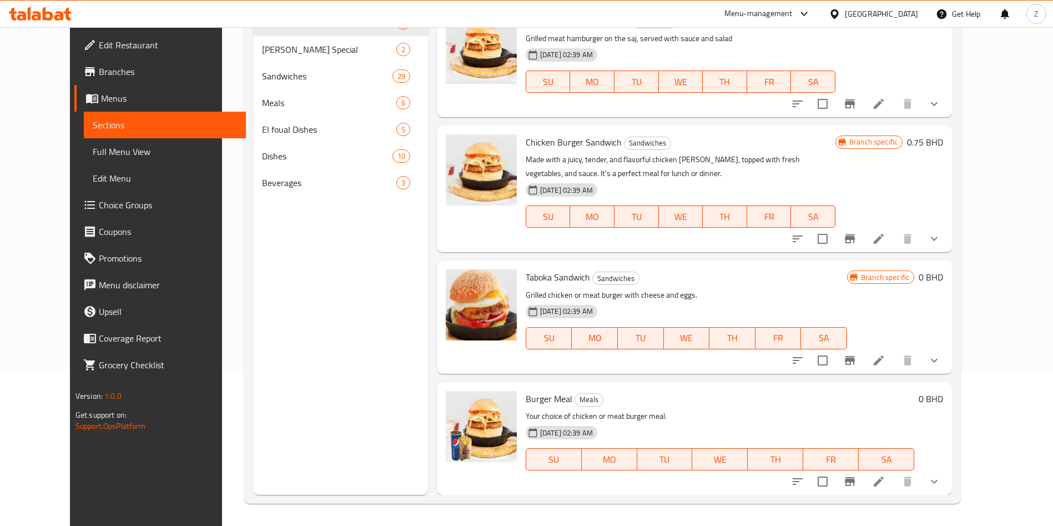
type input "burger"
click at [526, 396] on span "Burger Meal" at bounding box center [549, 398] width 47 height 17
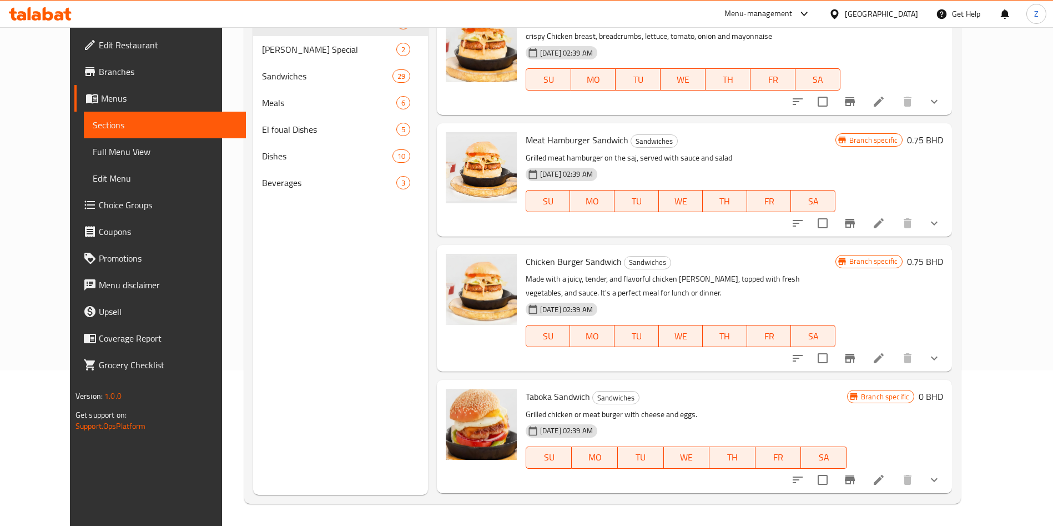
scroll to position [0, 0]
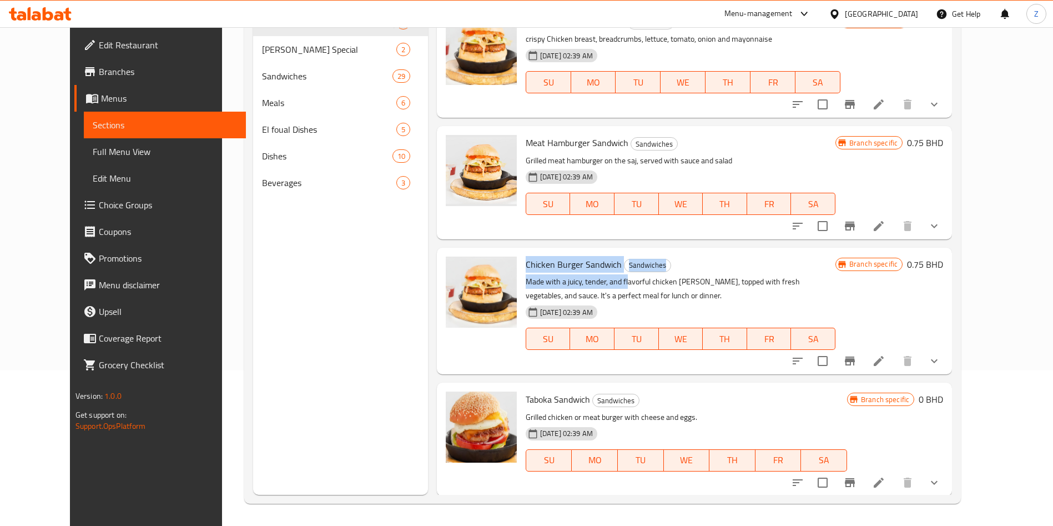
drag, startPoint x: 510, startPoint y: 267, endPoint x: 625, endPoint y: 284, distance: 116.3
click at [612, 279] on div "Chicken Burger Sandwich Sandwiches Made with a juicy, tender, and flavorful chi…" at bounding box center [680, 311] width 319 height 118
click at [650, 290] on p "Made with a juicy, tender, and flavorful chicken patty, topped with fresh veget…" at bounding box center [681, 289] width 310 height 28
drag, startPoint x: 511, startPoint y: 140, endPoint x: 622, endPoint y: 144, distance: 111.1
click at [609, 140] on span "Meat Hamburger Sandwich" at bounding box center [577, 142] width 103 height 17
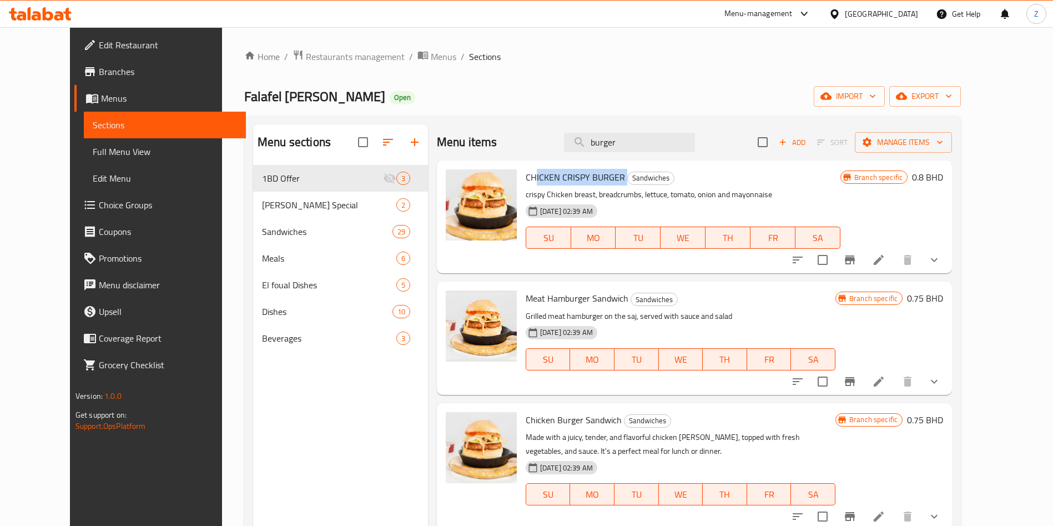
drag, startPoint x: 519, startPoint y: 180, endPoint x: 636, endPoint y: 165, distance: 118.0
click at [636, 165] on div "CHICKEN CRISPY BURGER Sandwiches crispy Chicken breast, breadcrumbs, lettuce, t…" at bounding box center [683, 217] width 324 height 104
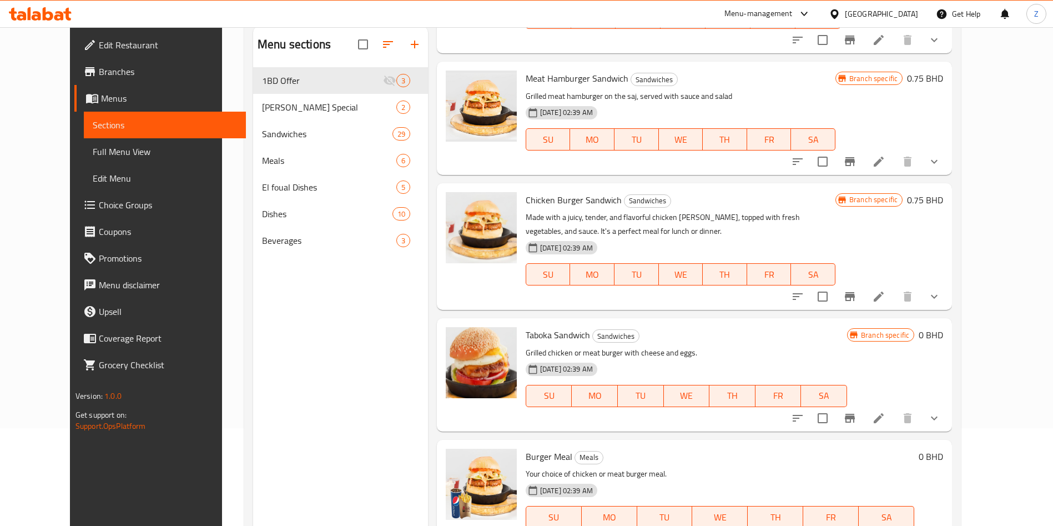
scroll to position [155, 0]
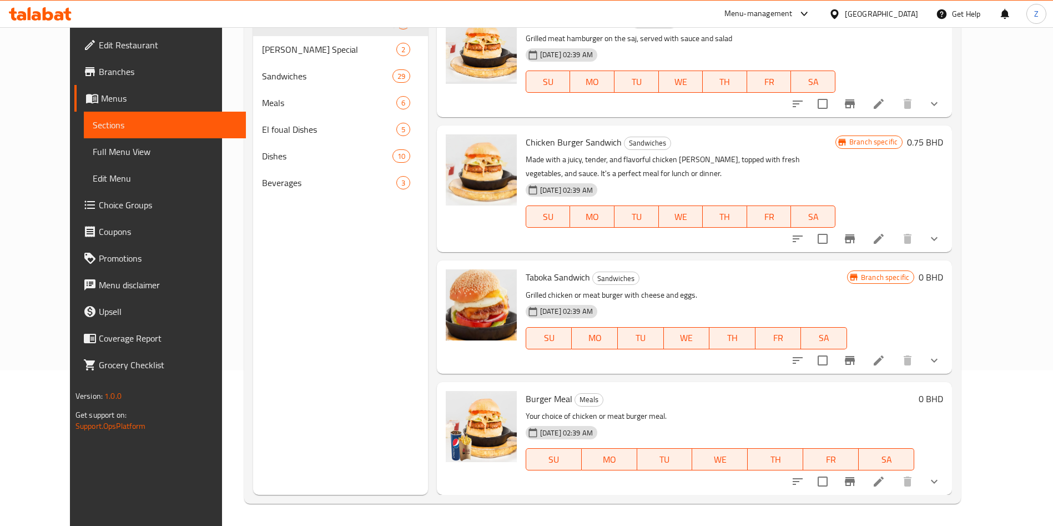
click at [526, 270] on span "Taboka Sandwich" at bounding box center [558, 277] width 64 height 17
click at [526, 403] on span "Burger Meal" at bounding box center [549, 398] width 47 height 17
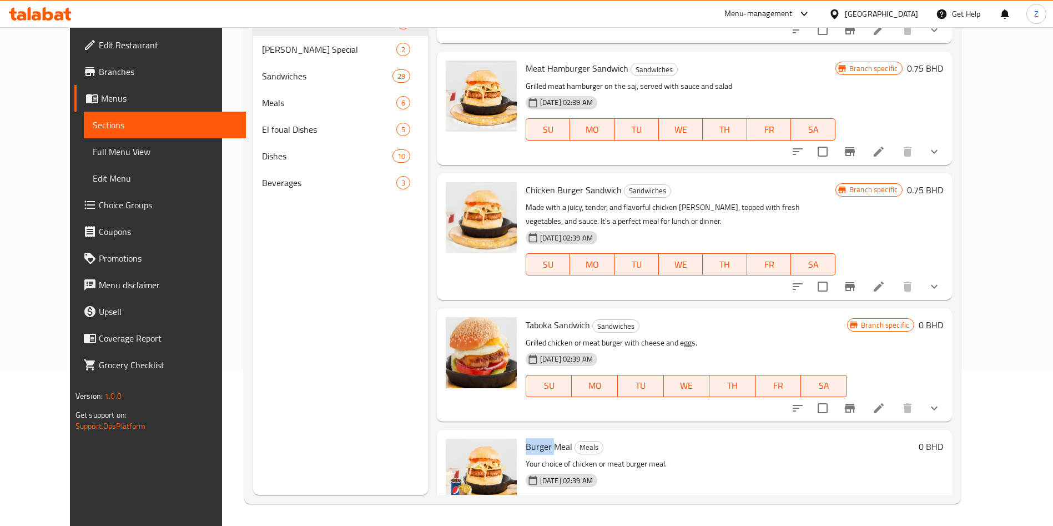
scroll to position [0, 0]
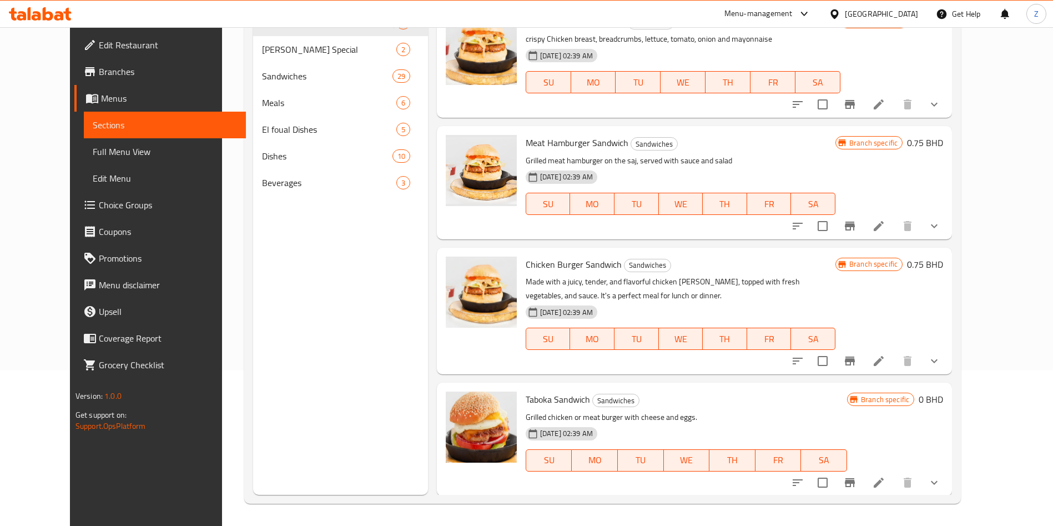
click at [533, 266] on span "Chicken Burger Sandwich" at bounding box center [574, 264] width 96 height 17
click at [563, 139] on span "Meat Hamburger Sandwich" at bounding box center [577, 142] width 103 height 17
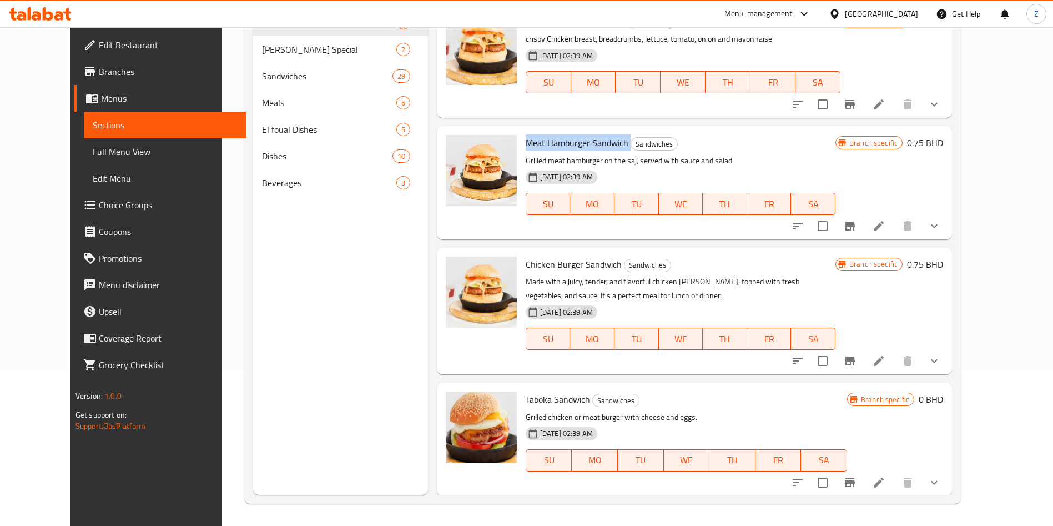
click at [563, 139] on span "Meat Hamburger Sandwich" at bounding box center [577, 142] width 103 height 17
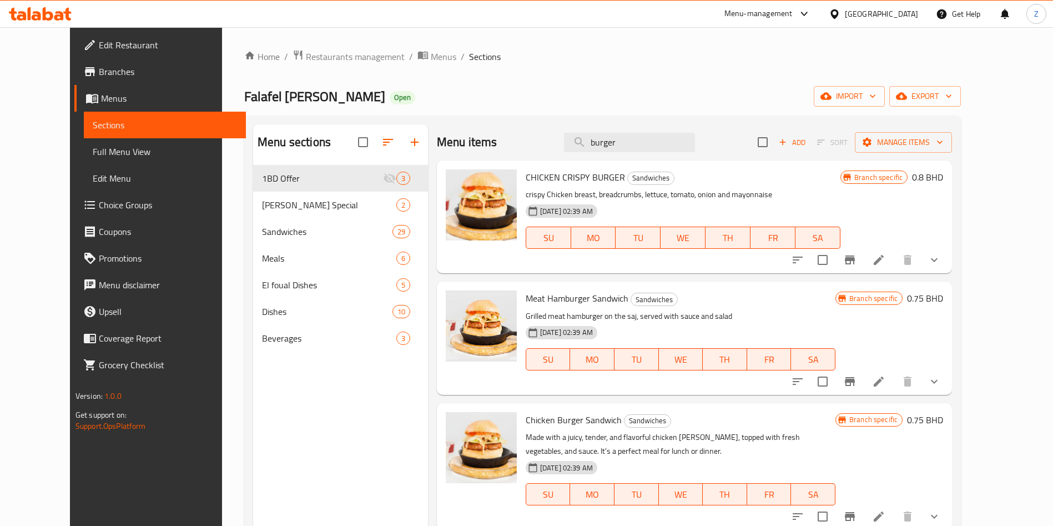
click at [531, 174] on span "CHICKEN CRISPY BURGER" at bounding box center [575, 177] width 99 height 17
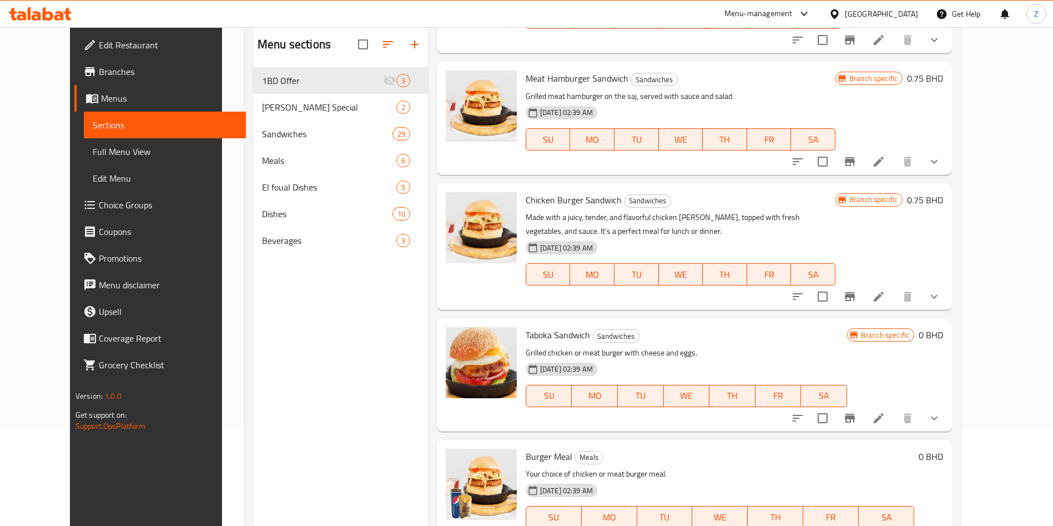
scroll to position [155, 0]
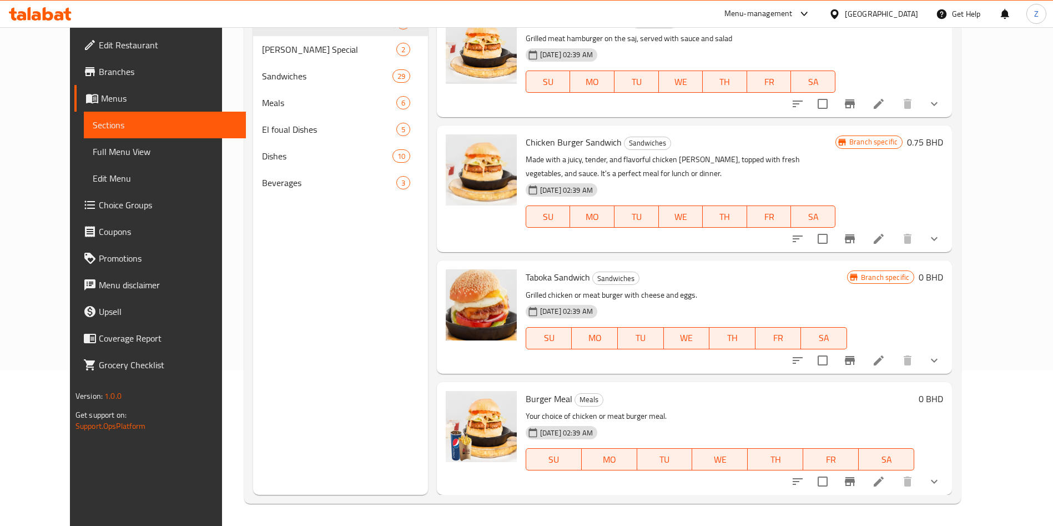
click at [666, 388] on div "Burger Meal Meals Your choice of chicken or meat burger meal. 31-08-2024 02:39 …" at bounding box center [720, 438] width 398 height 104
click at [941, 479] on icon "show more" at bounding box center [934, 481] width 13 height 13
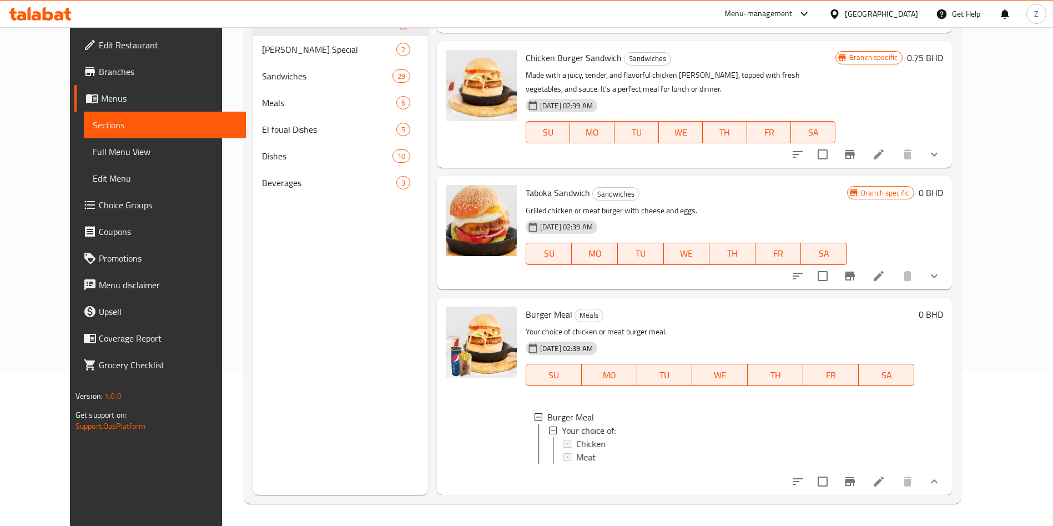
scroll to position [219, 0]
drag, startPoint x: 988, startPoint y: 266, endPoint x: 994, endPoint y: 285, distance: 19.7
click at [941, 269] on icon "show more" at bounding box center [934, 275] width 13 height 13
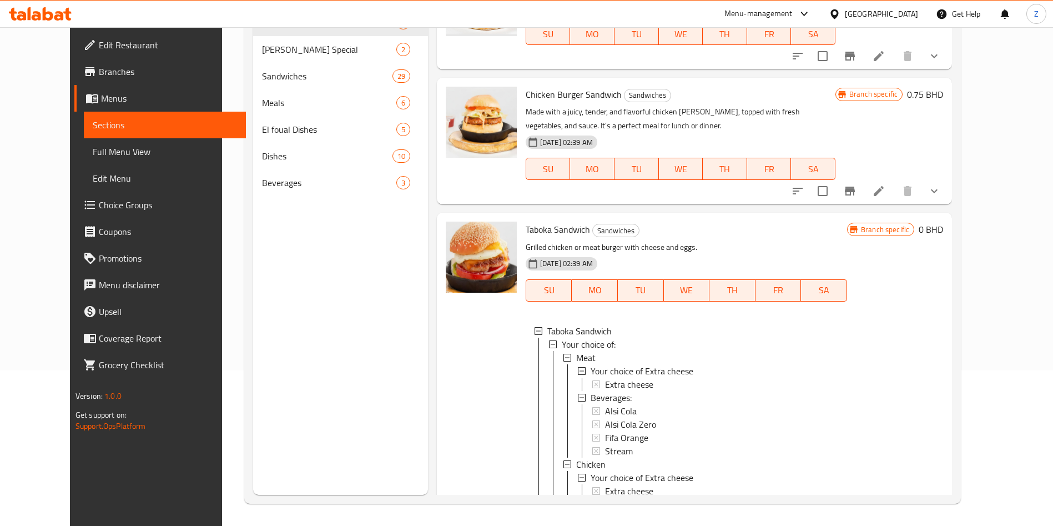
scroll to position [0, 0]
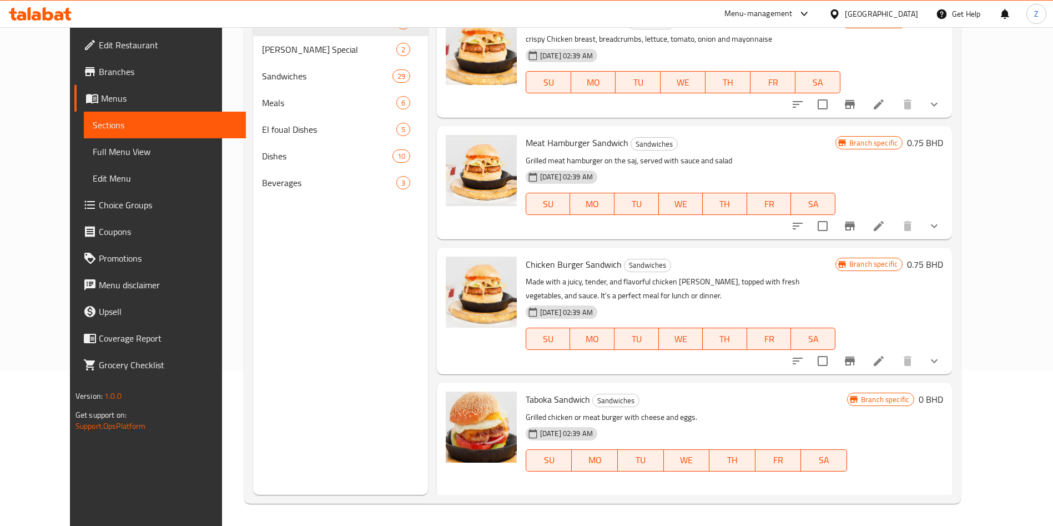
click at [544, 268] on span "Chicken Burger Sandwich" at bounding box center [574, 264] width 96 height 17
click at [544, 267] on span "Chicken Burger Sandwich" at bounding box center [574, 264] width 96 height 17
click at [537, 142] on span "Meat Hamburger Sandwich" at bounding box center [577, 142] width 103 height 17
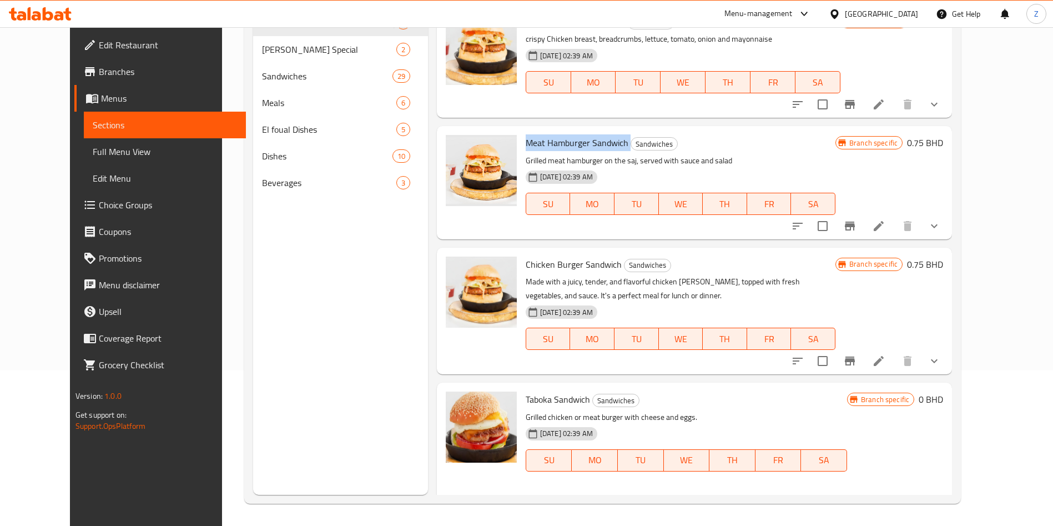
click at [537, 142] on span "Meat Hamburger Sandwich" at bounding box center [577, 142] width 103 height 17
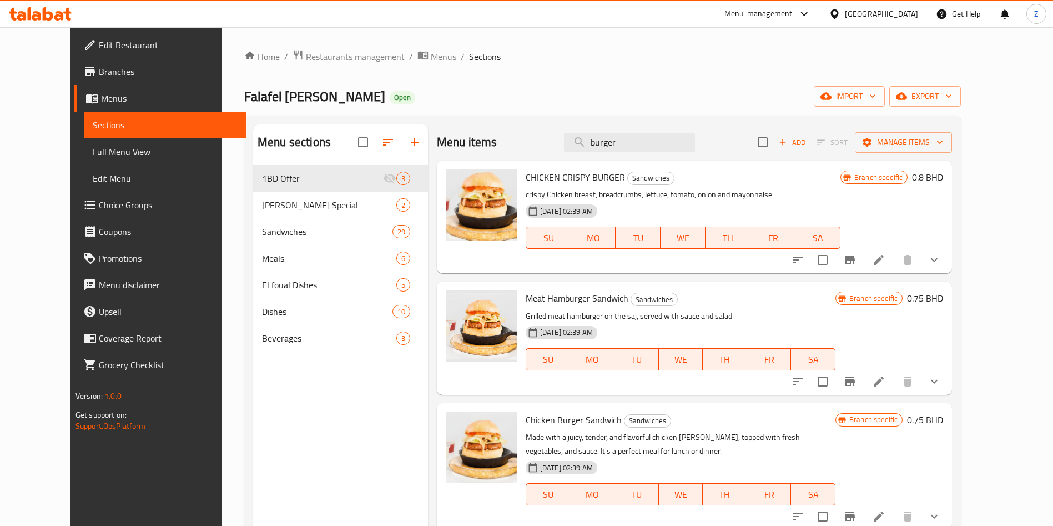
drag, startPoint x: 620, startPoint y: 139, endPoint x: 553, endPoint y: 152, distance: 68.5
click at [559, 150] on div "Menu items burger Add Sort Manage items" at bounding box center [694, 142] width 515 height 36
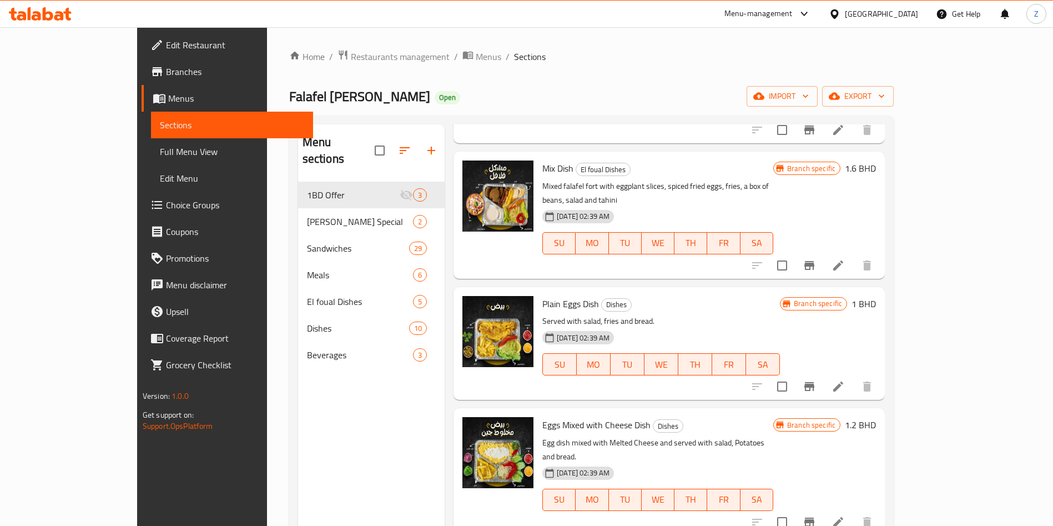
scroll to position [1384, 0]
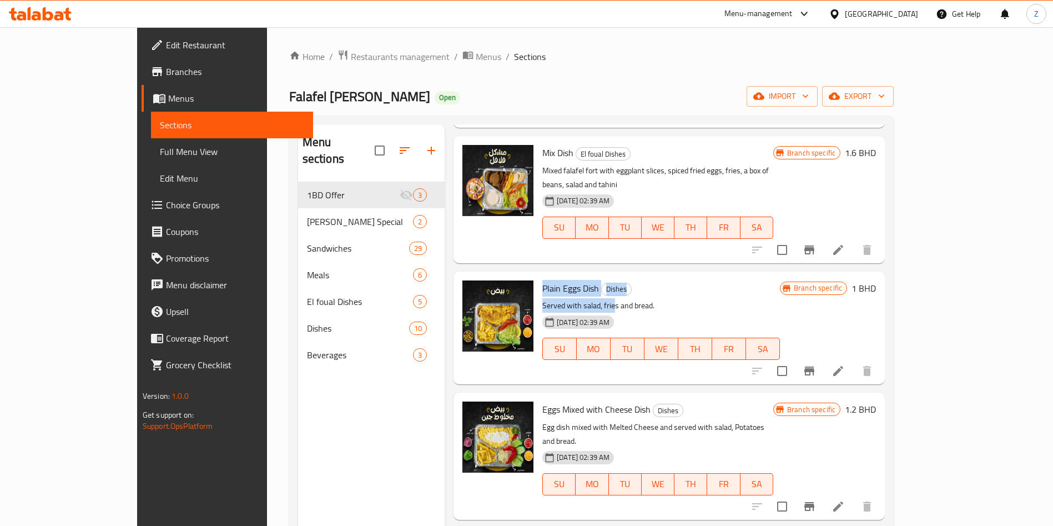
drag, startPoint x: 510, startPoint y: 279, endPoint x: 583, endPoint y: 288, distance: 73.8
click at [583, 288] on div "Plain Eggs Dish Dishes Served with salad, fries and bread. 31-08-2024 02:39 AM …" at bounding box center [661, 328] width 247 height 104
drag, startPoint x: 505, startPoint y: 393, endPoint x: 614, endPoint y: 399, distance: 109.0
click at [610, 397] on div "Eggs Mixed with Cheese Dish Dishes Egg dish mixed with Melted Cheese and served…" at bounding box center [658, 456] width 240 height 118
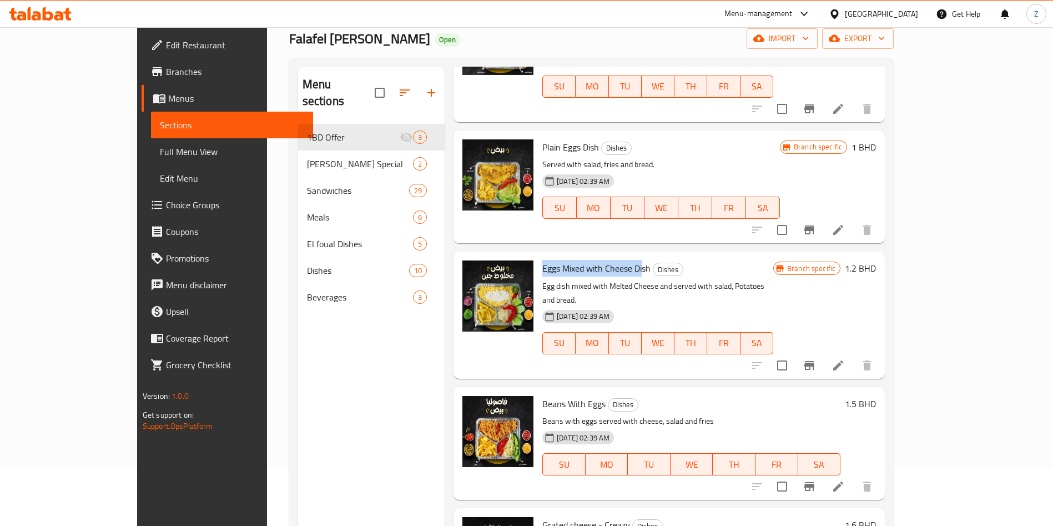
scroll to position [83, 0]
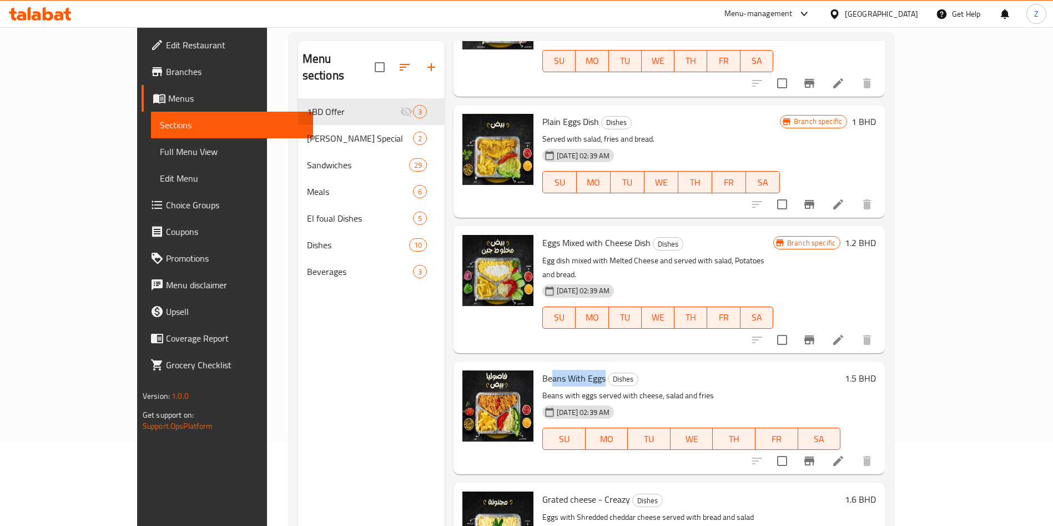
drag, startPoint x: 559, startPoint y: 350, endPoint x: 572, endPoint y: 350, distance: 13.3
click at [572, 370] on h6 "Beans With Eggs Dishes" at bounding box center [691, 378] width 298 height 16
click at [718, 370] on h6 "Beans With Eggs Dishes" at bounding box center [691, 378] width 298 height 16
drag, startPoint x: 524, startPoint y: 473, endPoint x: 609, endPoint y: 461, distance: 85.7
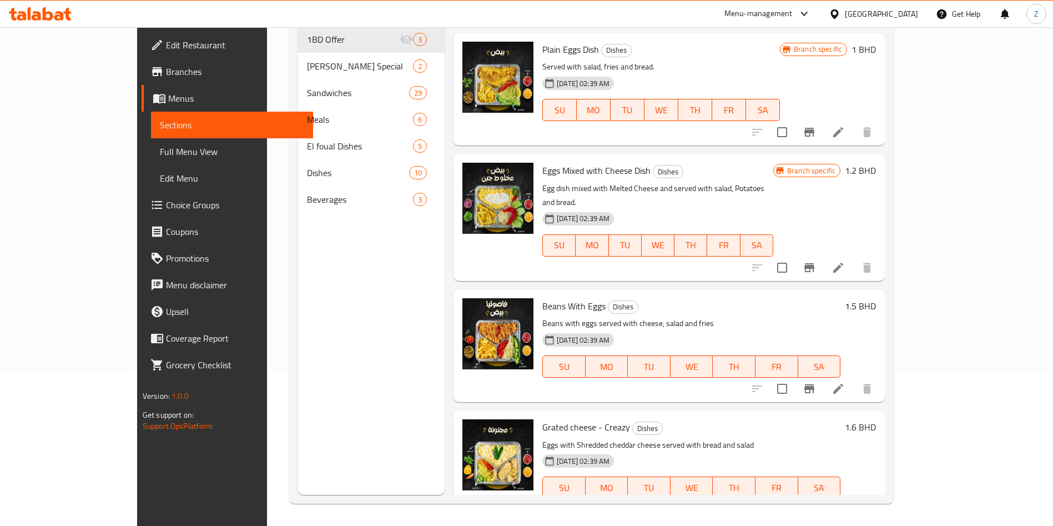
scroll to position [0, 0]
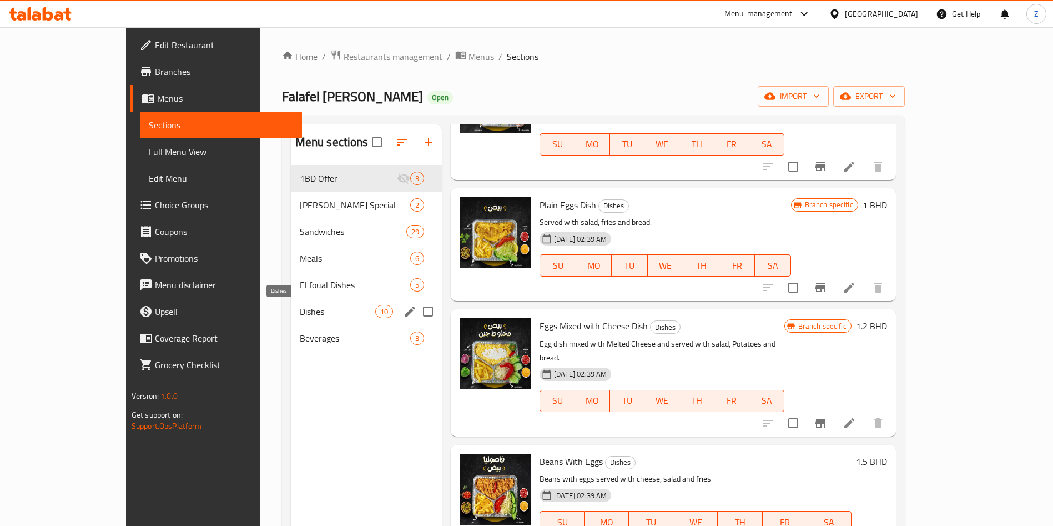
click at [300, 307] on span "Dishes" at bounding box center [338, 311] width 76 height 13
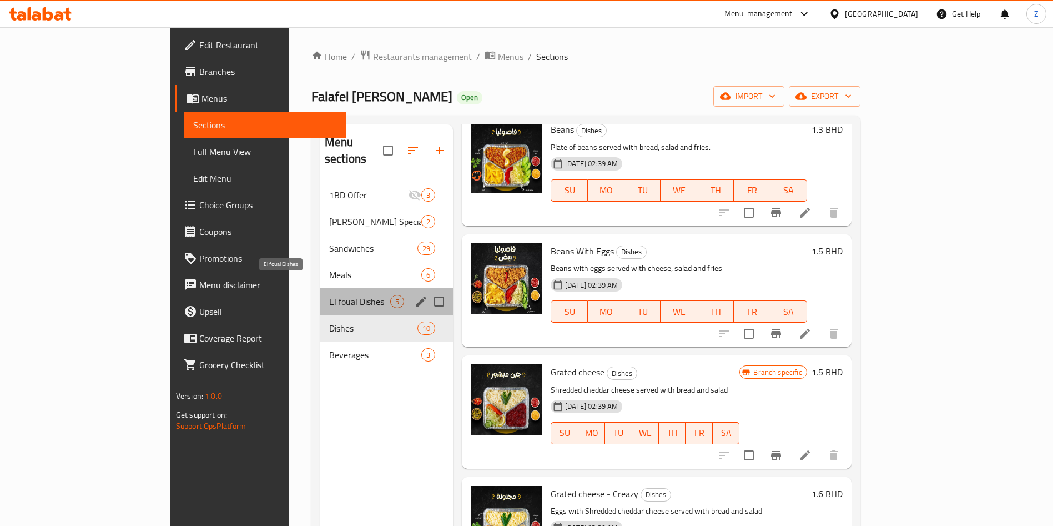
click at [329, 295] on span "El foual Dishes" at bounding box center [359, 301] width 61 height 13
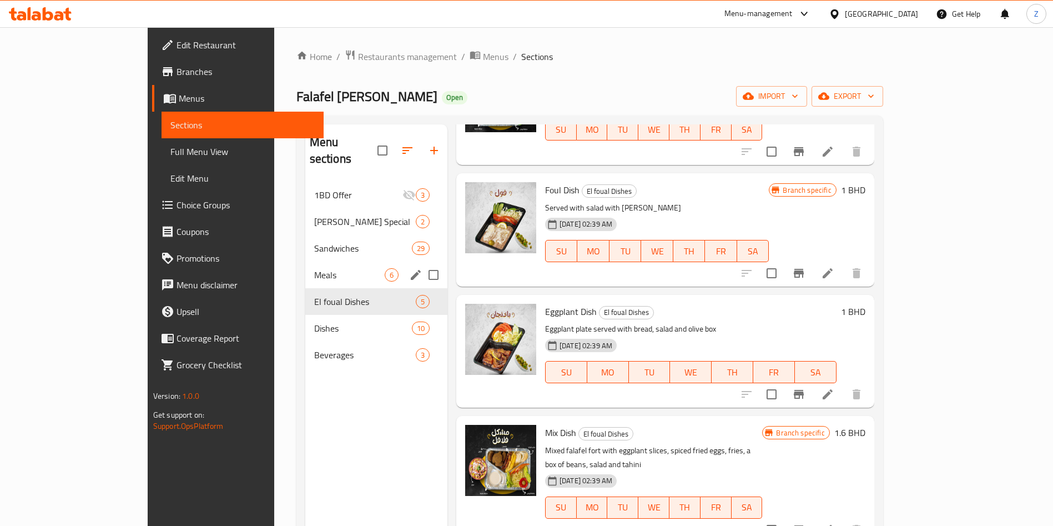
click at [305, 262] on div "Meals 6" at bounding box center [376, 275] width 142 height 27
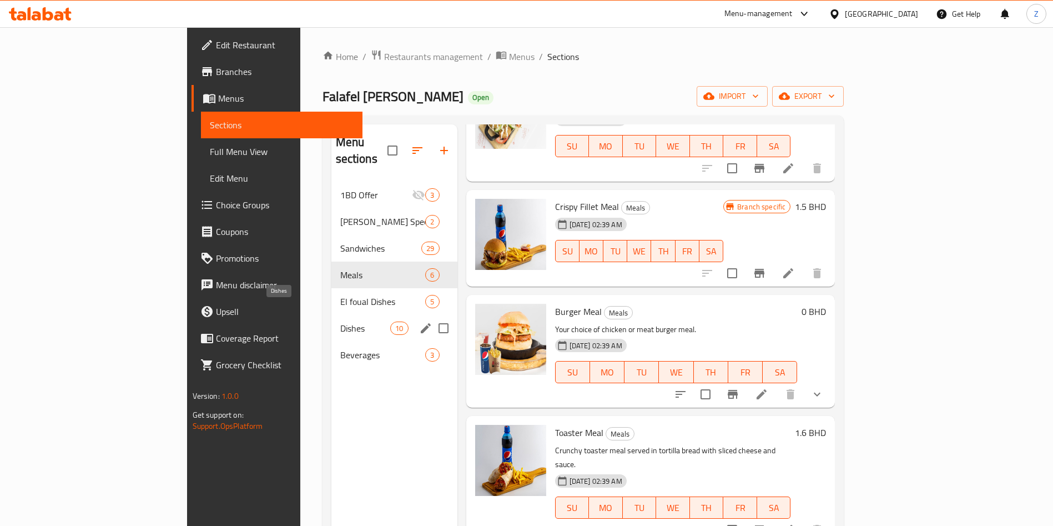
click at [340, 321] on span "Dishes" at bounding box center [365, 327] width 51 height 13
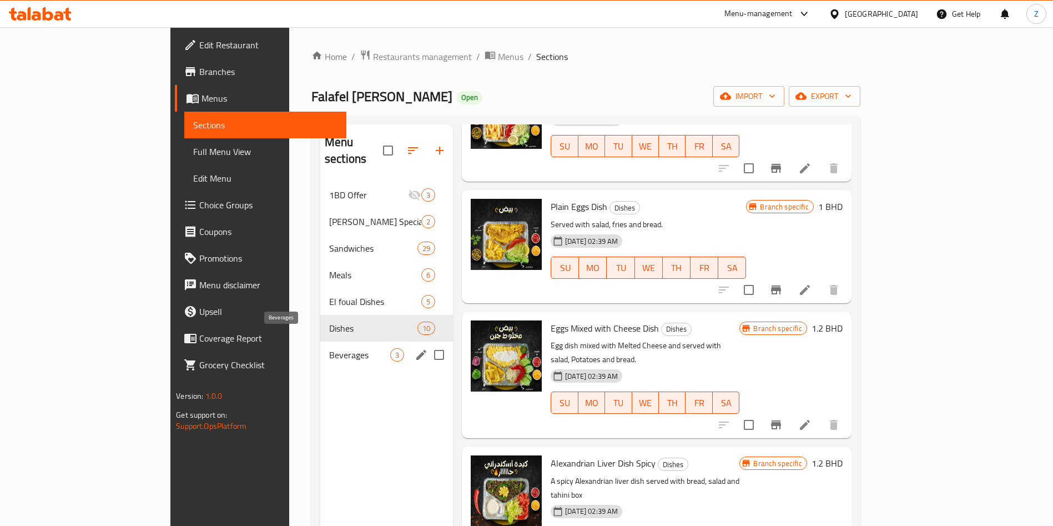
click at [329, 348] on span "Beverages" at bounding box center [359, 354] width 61 height 13
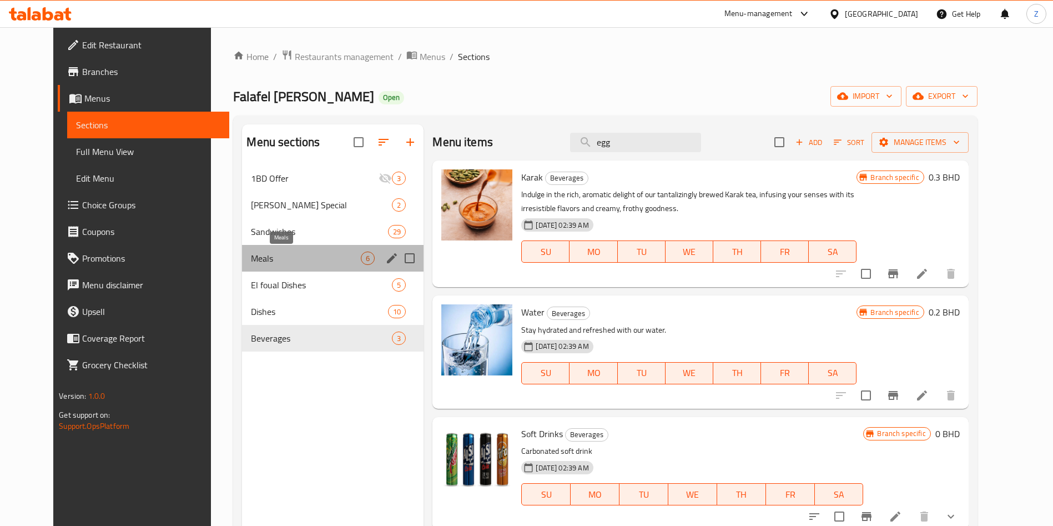
click at [284, 263] on span "Meals" at bounding box center [306, 258] width 110 height 13
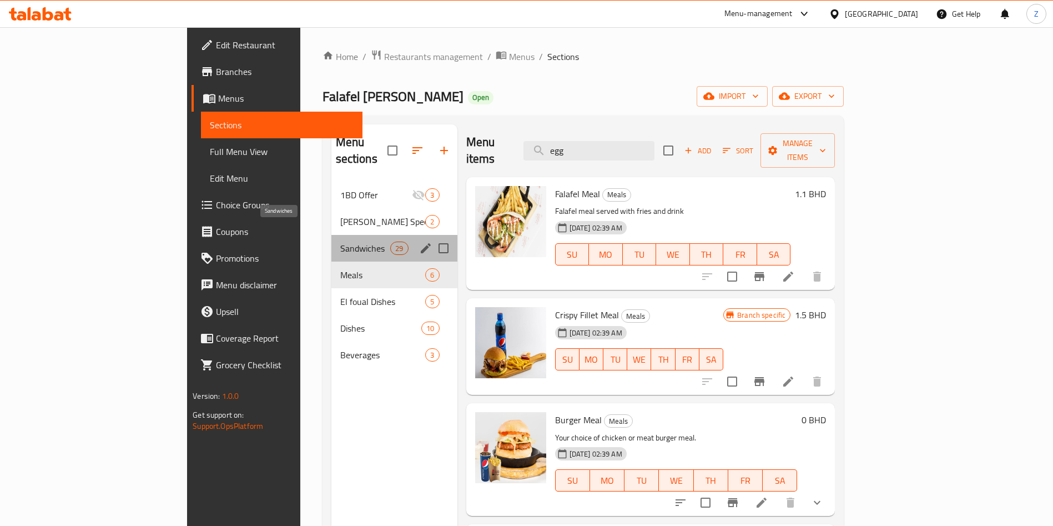
click at [340, 242] on span "Sandwiches" at bounding box center [365, 248] width 51 height 13
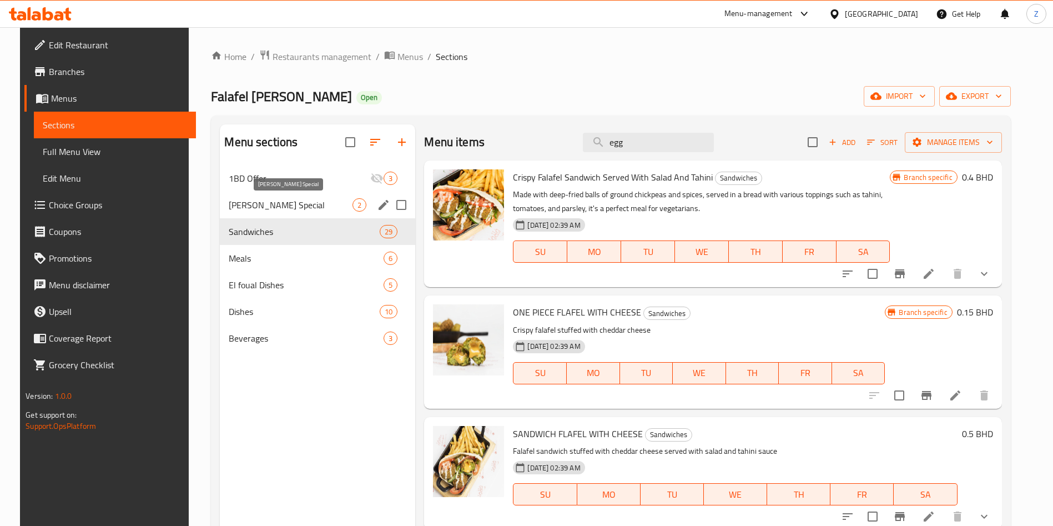
click at [276, 205] on span "Amo Shukri Special" at bounding box center [291, 204] width 124 height 13
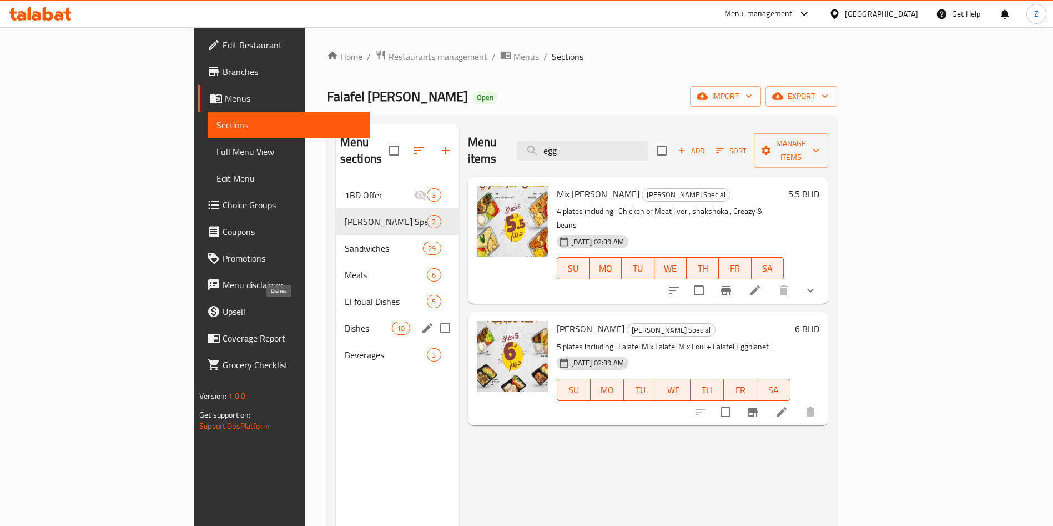
drag, startPoint x: 272, startPoint y: 308, endPoint x: 272, endPoint y: 313, distance: 5.6
click at [345, 321] on span "Dishes" at bounding box center [368, 327] width 47 height 13
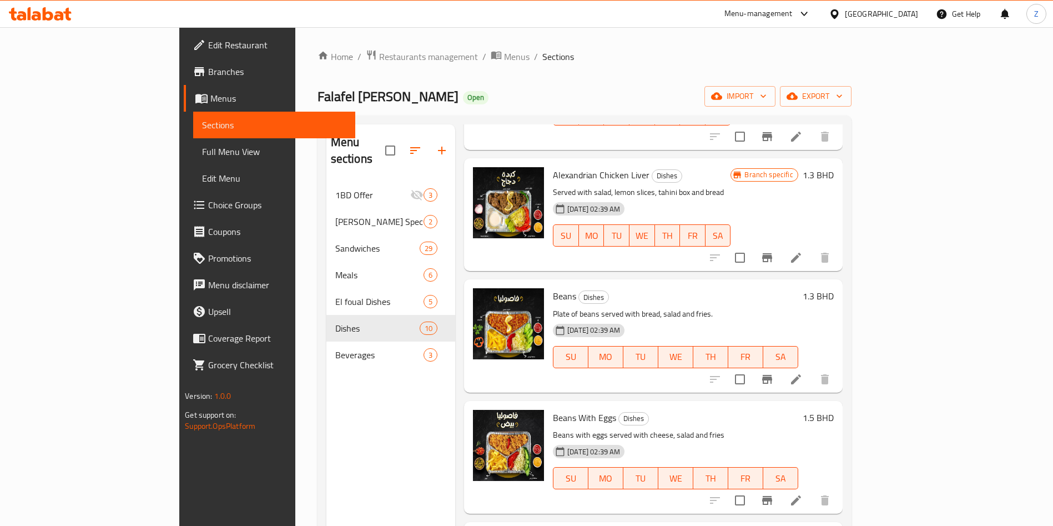
scroll to position [583, 0]
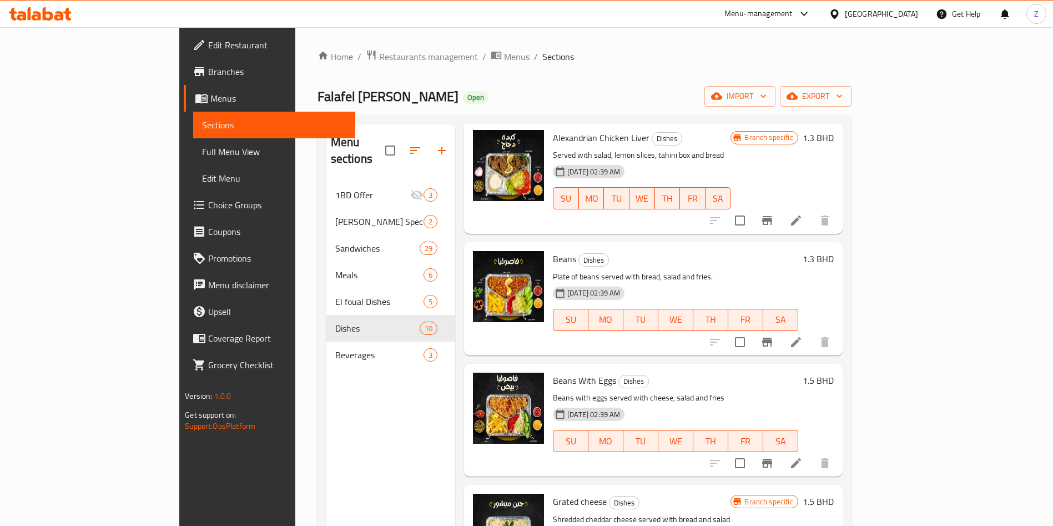
drag, startPoint x: 747, startPoint y: 51, endPoint x: 742, endPoint y: 55, distance: 7.1
click at [743, 54] on ol "Home / Restaurants management / Menus / Sections" at bounding box center [585, 56] width 534 height 14
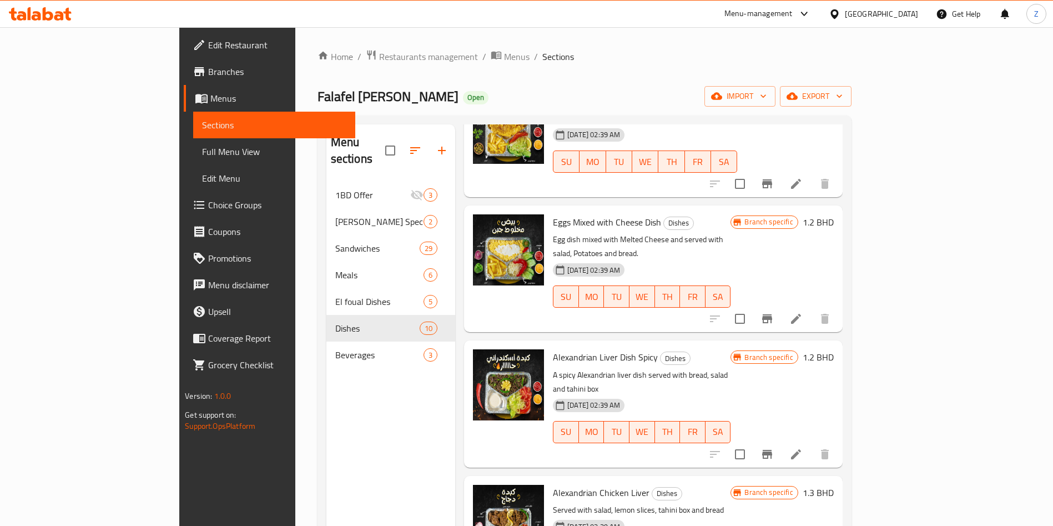
scroll to position [0, 0]
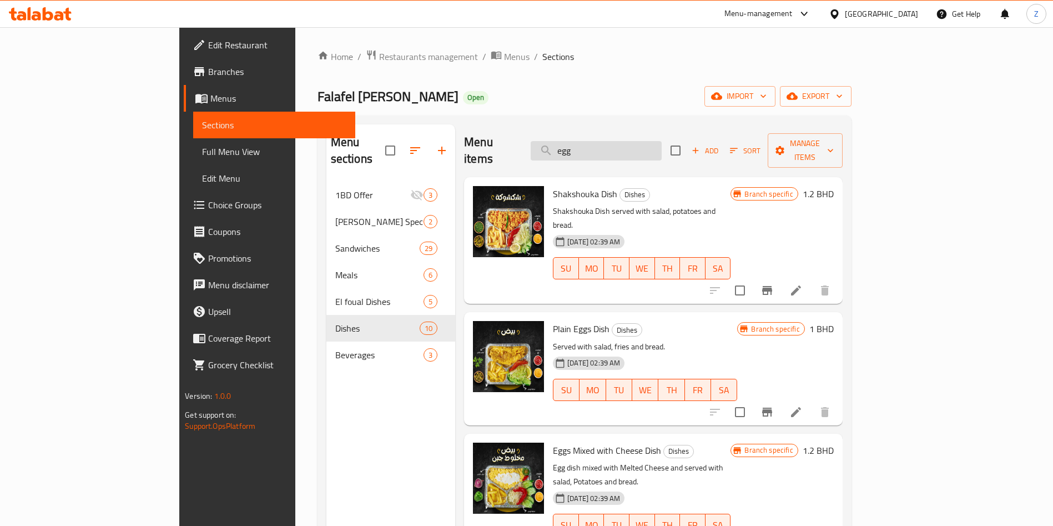
click at [646, 144] on input "egg" at bounding box center [596, 150] width 131 height 19
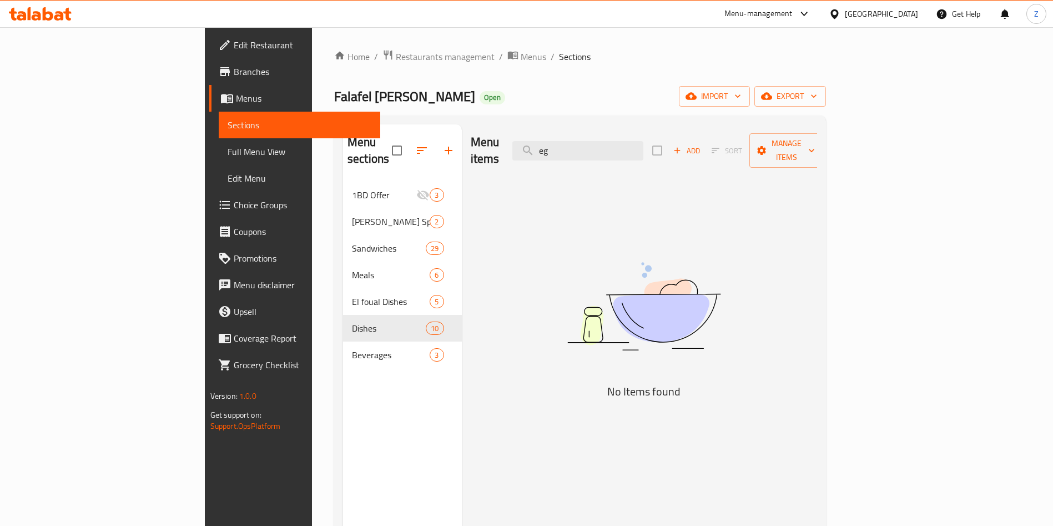
type input "e"
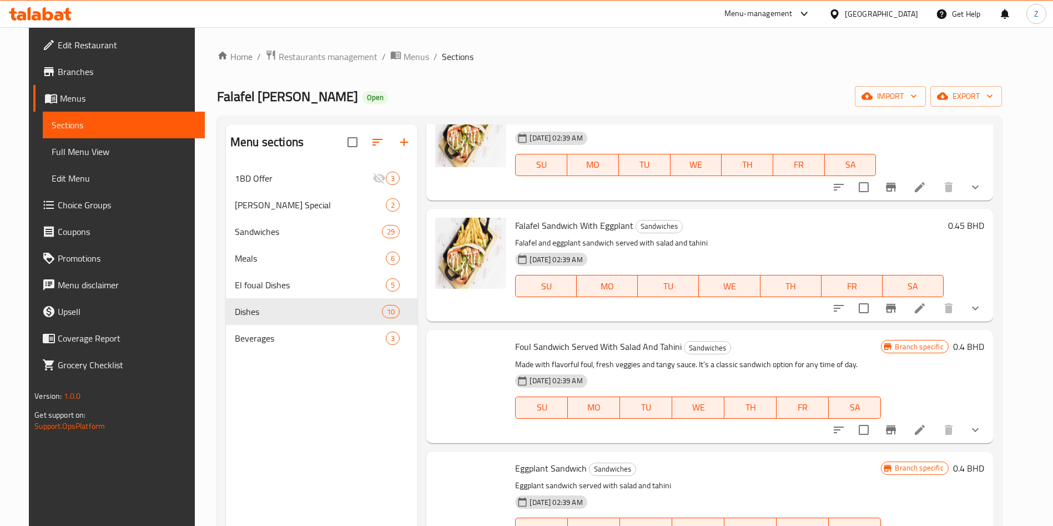
scroll to position [750, 0]
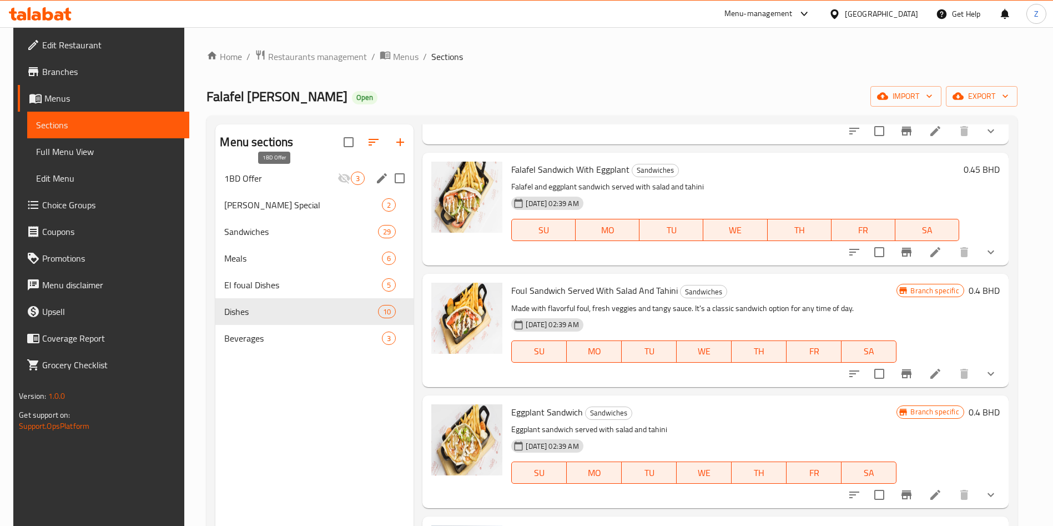
type input "sandwich"
click at [263, 173] on span "1BD Offer" at bounding box center [280, 178] width 113 height 13
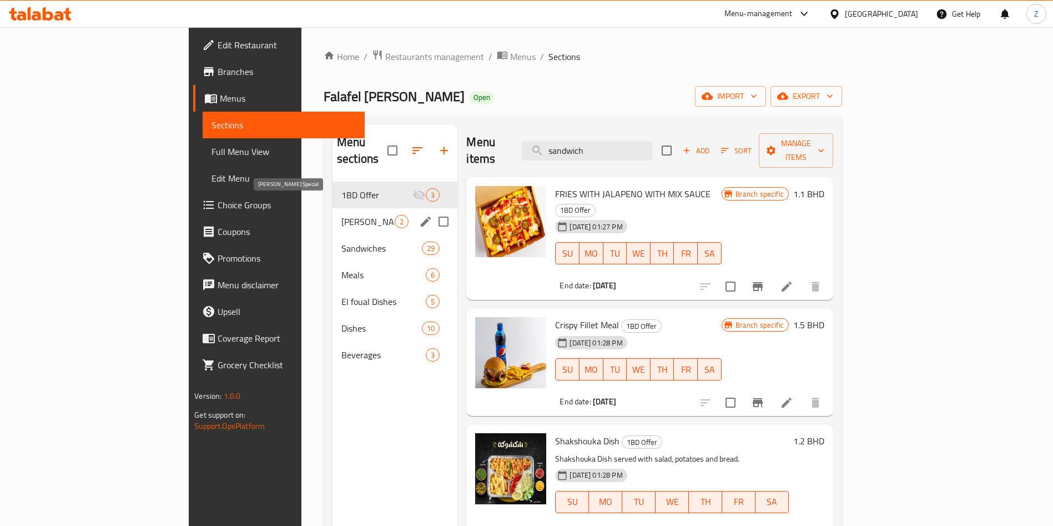
click at [341, 215] on span "Amo Shukri Special" at bounding box center [367, 221] width 53 height 13
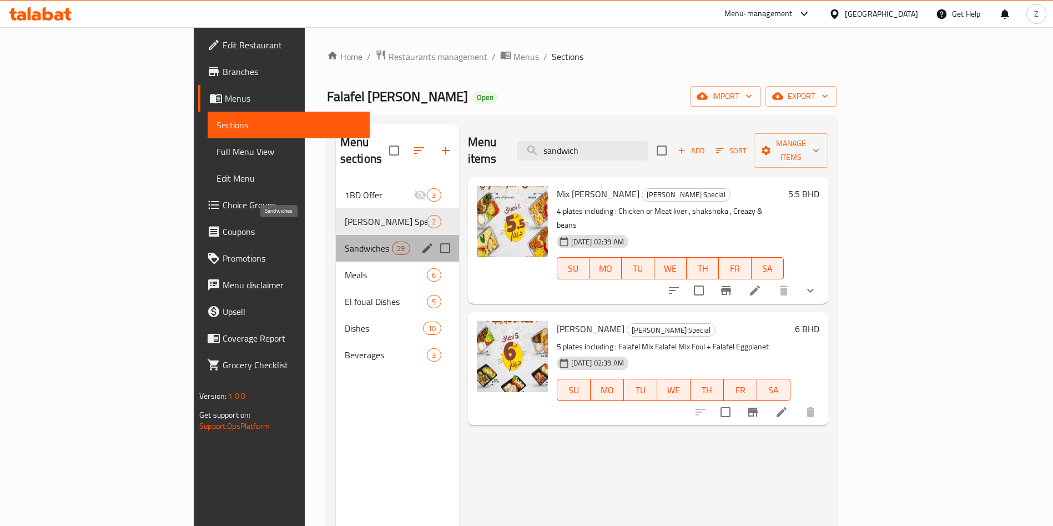
click at [345, 242] on span "Sandwiches" at bounding box center [368, 248] width 47 height 13
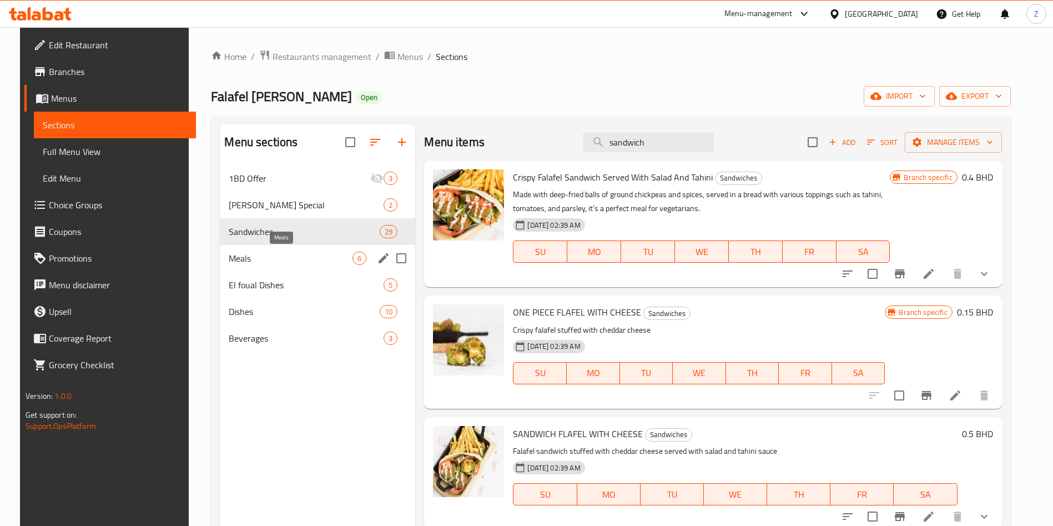
click at [250, 264] on span "Meals" at bounding box center [291, 258] width 124 height 13
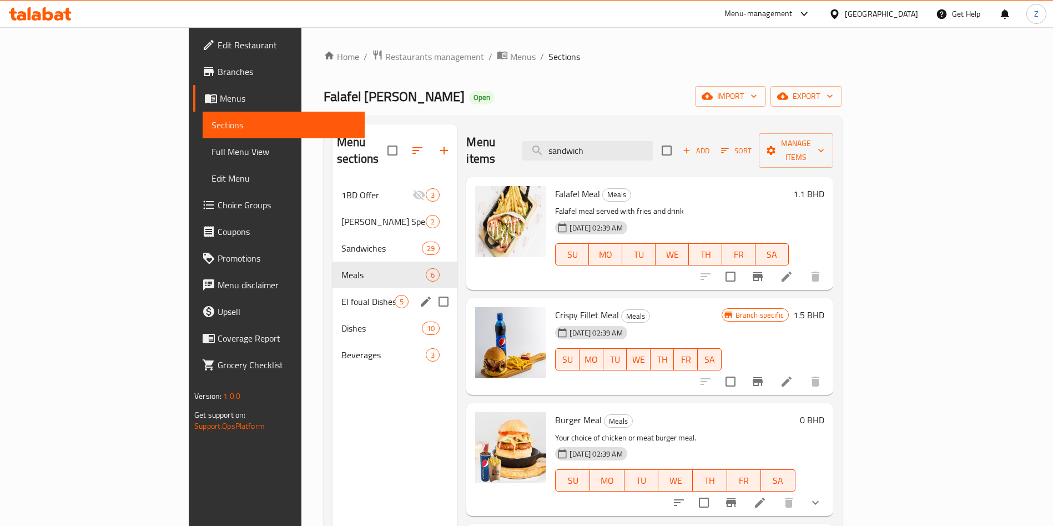
click at [333, 288] on div "El foual Dishes 5" at bounding box center [395, 301] width 125 height 27
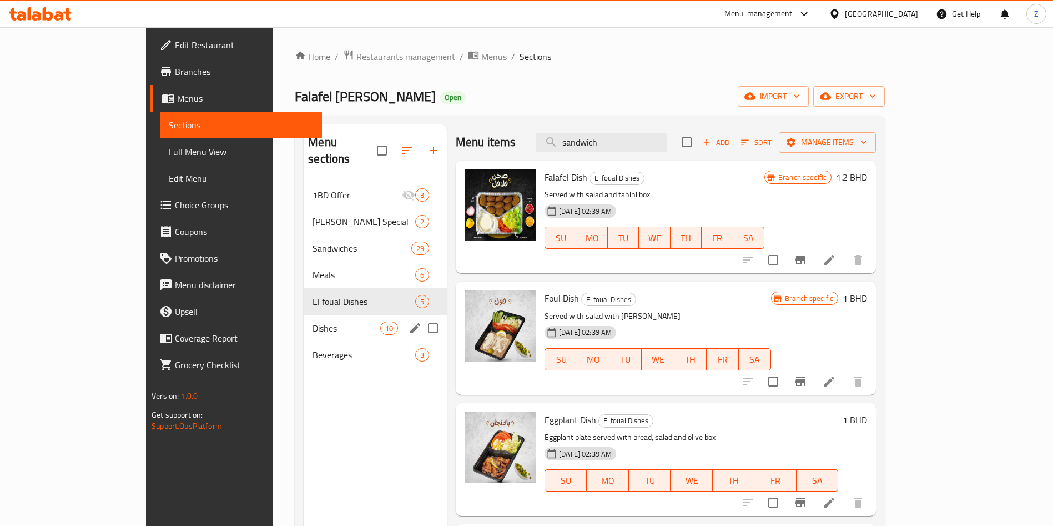
click at [313, 321] on span "Dishes" at bounding box center [346, 327] width 67 height 13
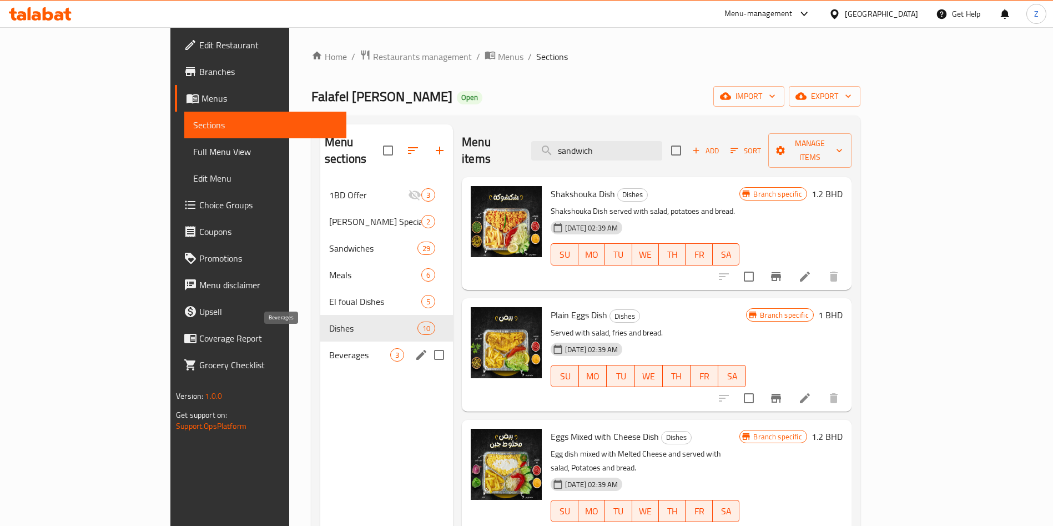
click at [329, 348] on span "Beverages" at bounding box center [359, 354] width 61 height 13
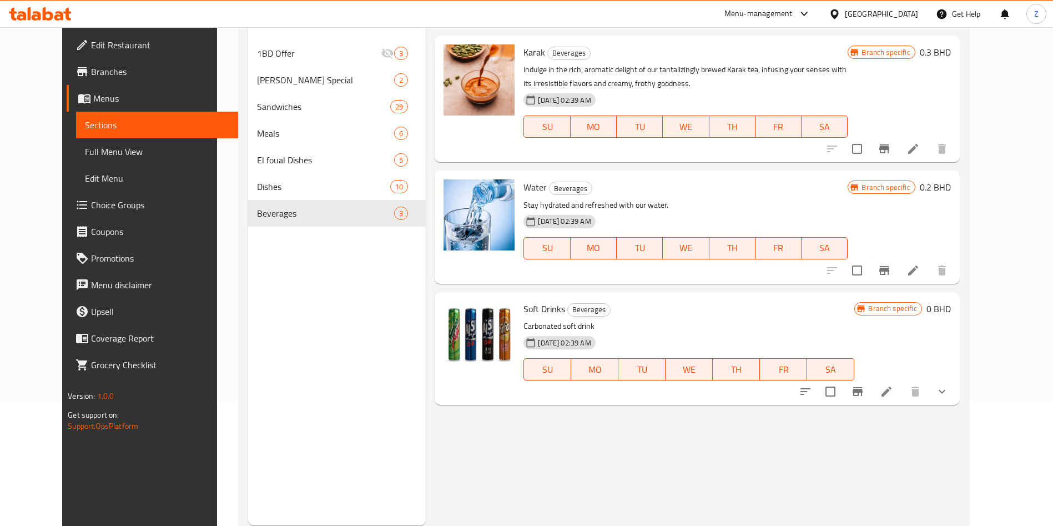
scroll to position [155, 0]
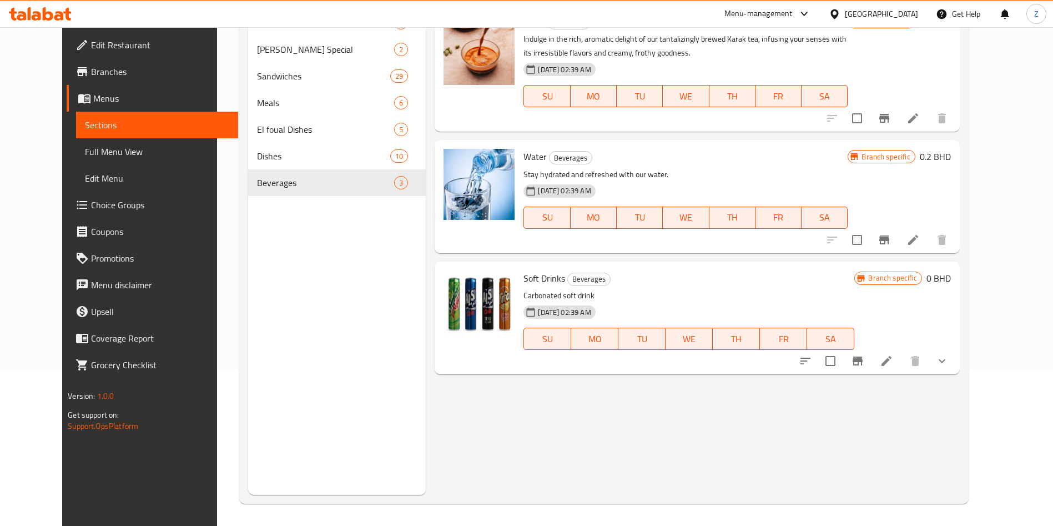
click at [816, 430] on div "Menu items sandwich Add Sort Manage items Karak Beverages Indulge in the rich, …" at bounding box center [693, 232] width 534 height 526
